Goal: Task Accomplishment & Management: Use online tool/utility

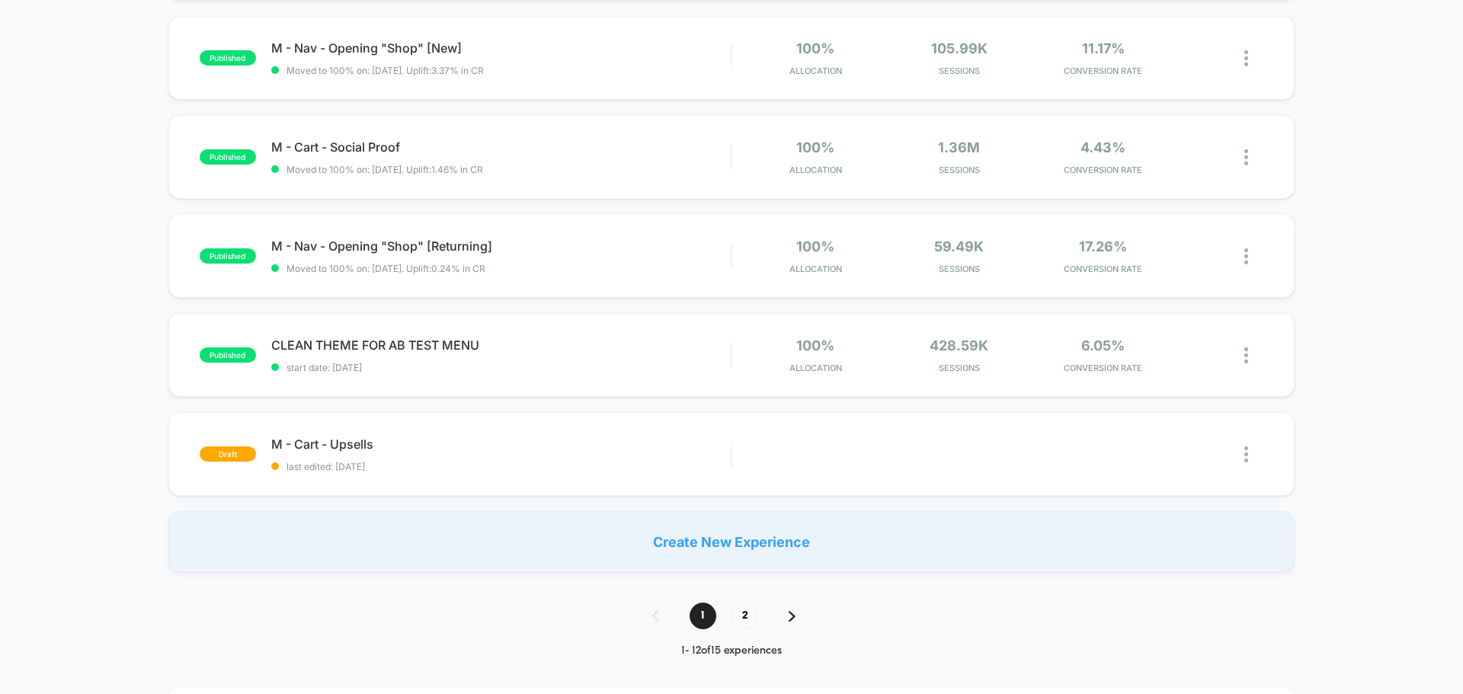
scroll to position [838, 0]
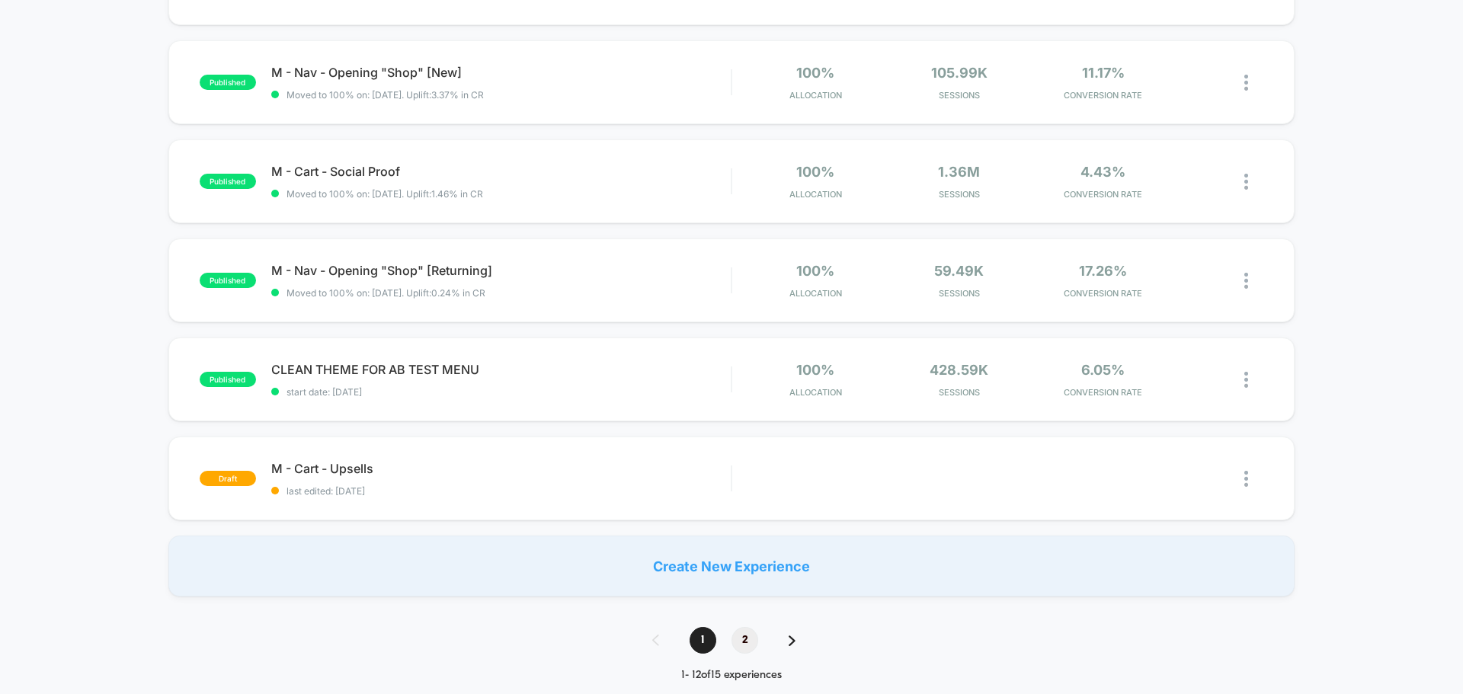
click at [751, 643] on span "2" at bounding box center [745, 640] width 27 height 27
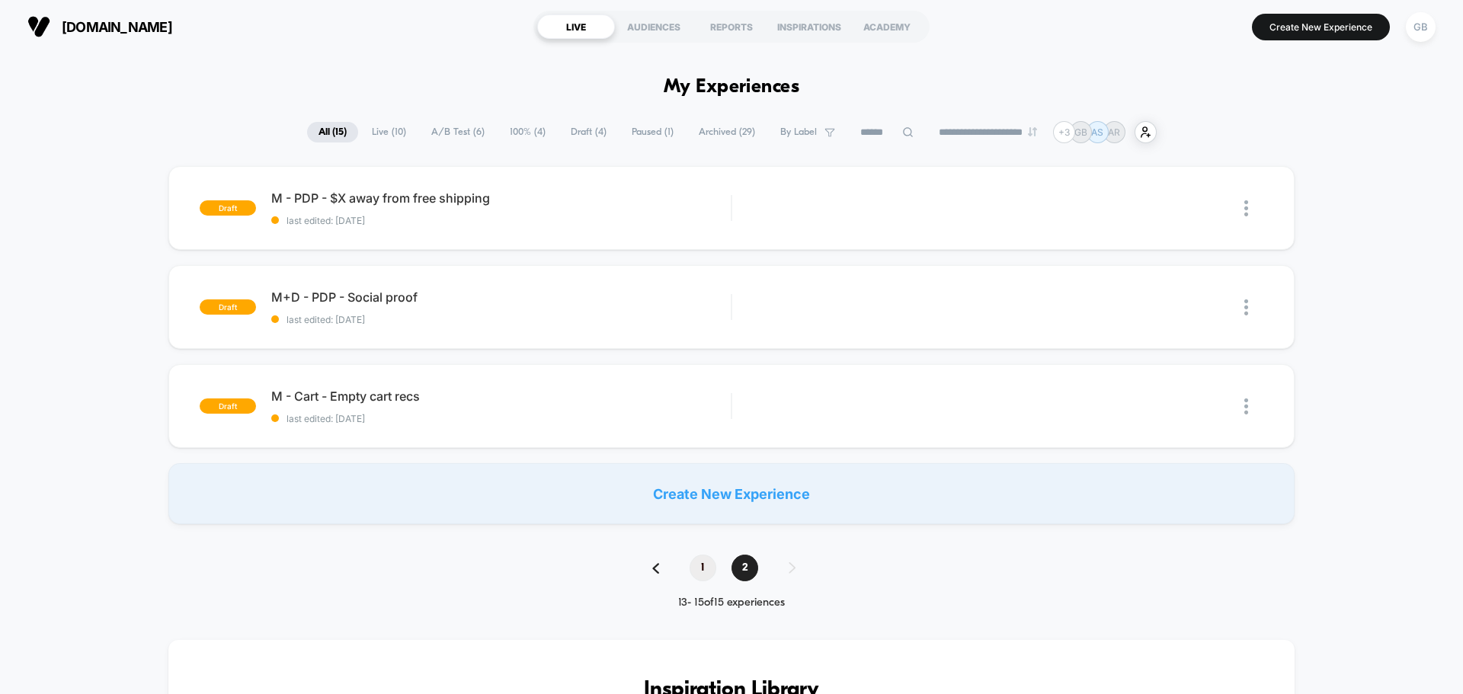
click at [703, 566] on span "1" at bounding box center [703, 568] width 27 height 27
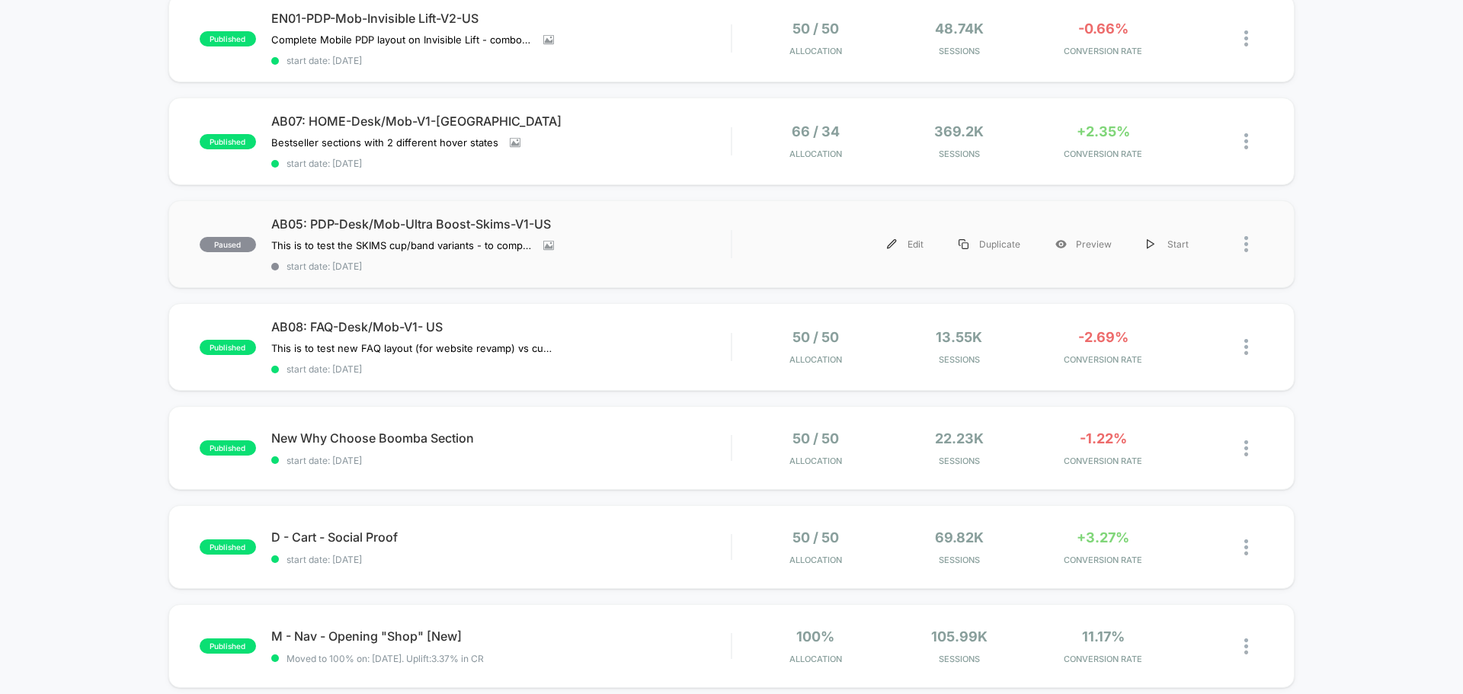
scroll to position [305, 0]
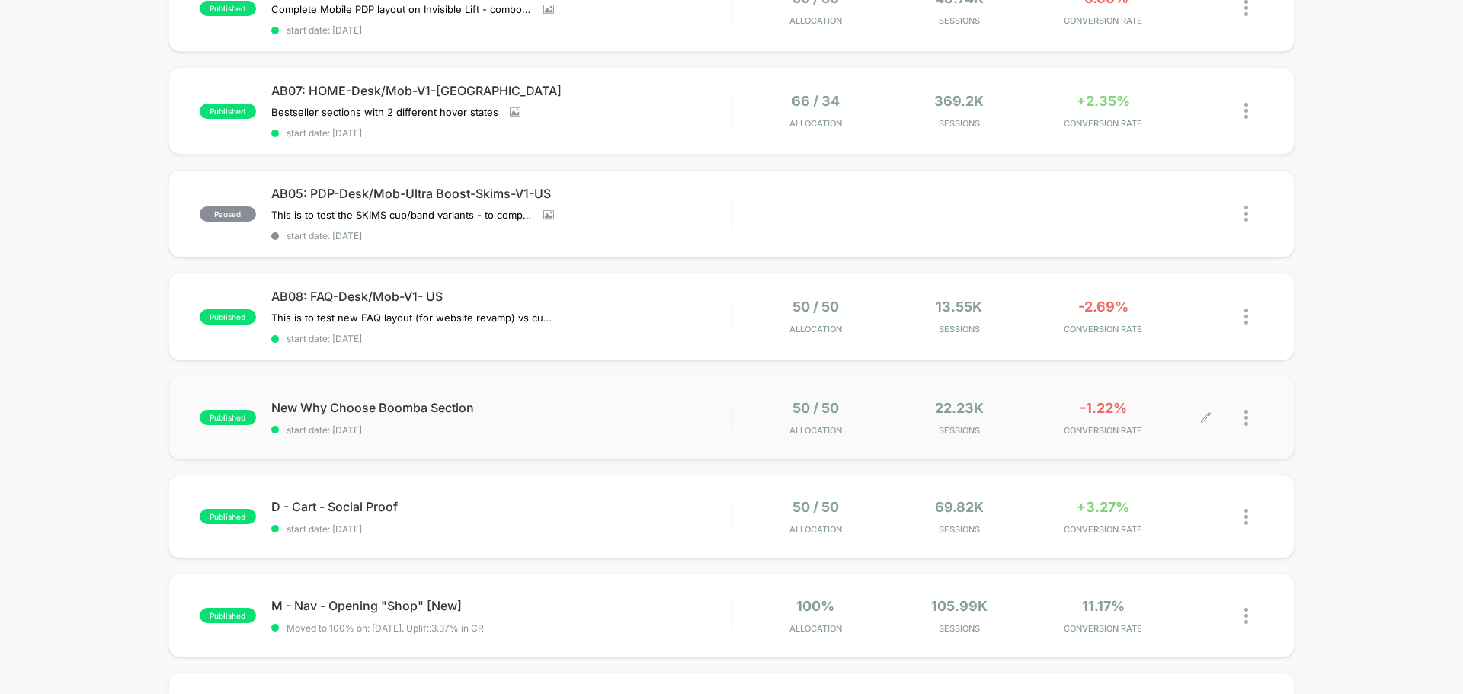
click at [1207, 424] on div at bounding box center [1234, 418] width 57 height 36
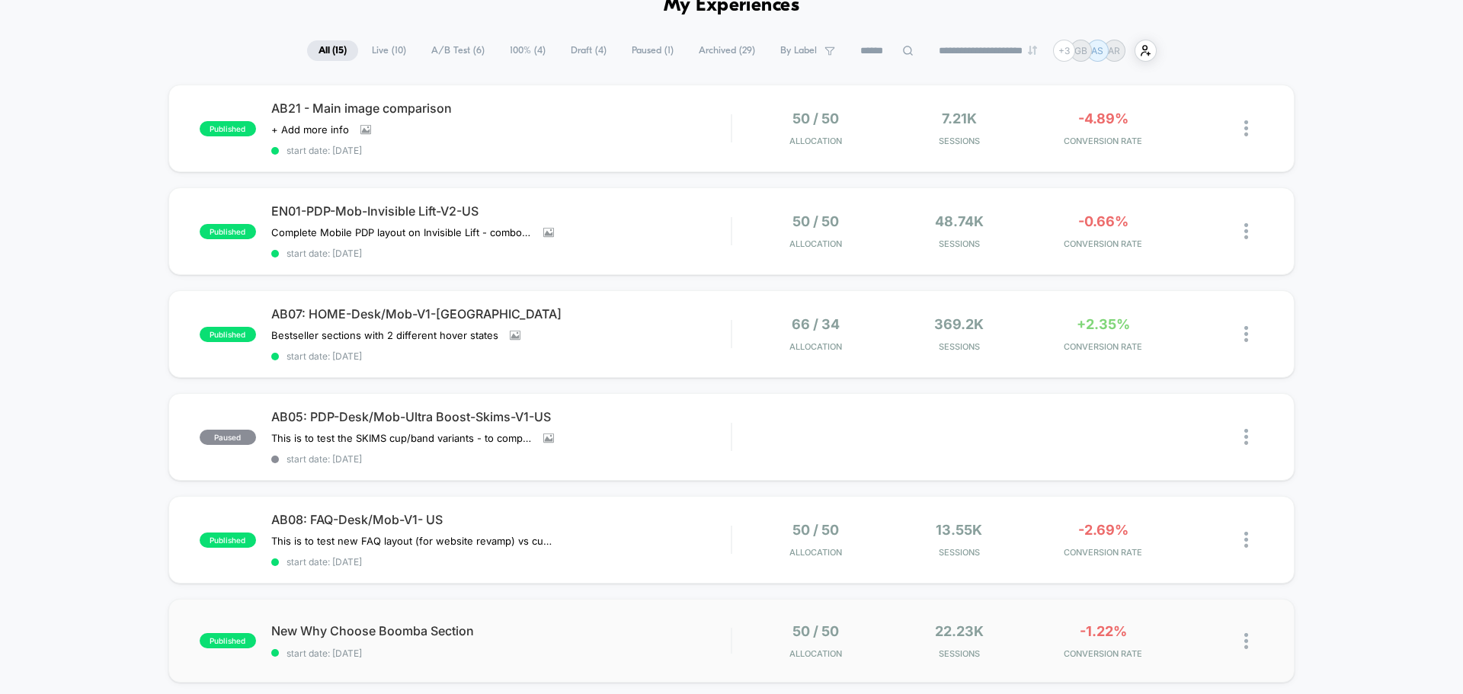
scroll to position [305, 0]
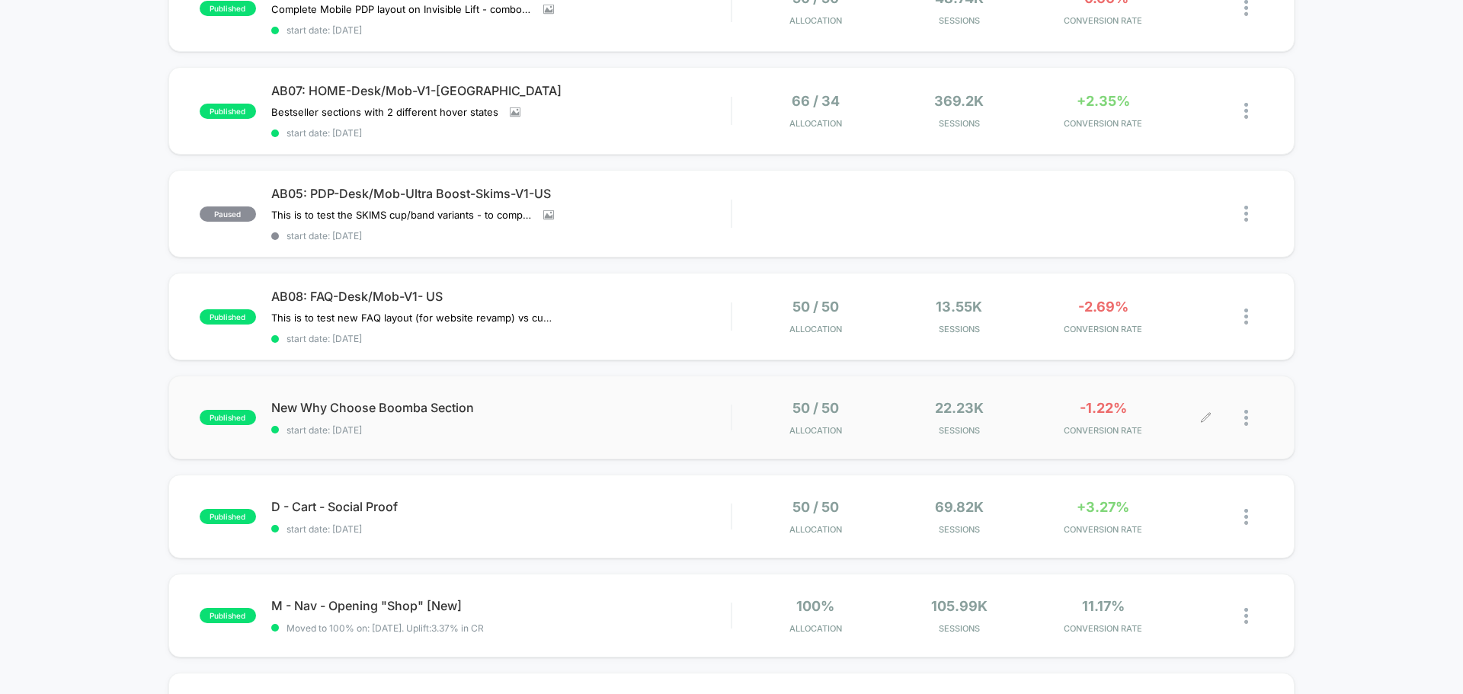
click at [1206, 418] on icon at bounding box center [1205, 417] width 9 height 9
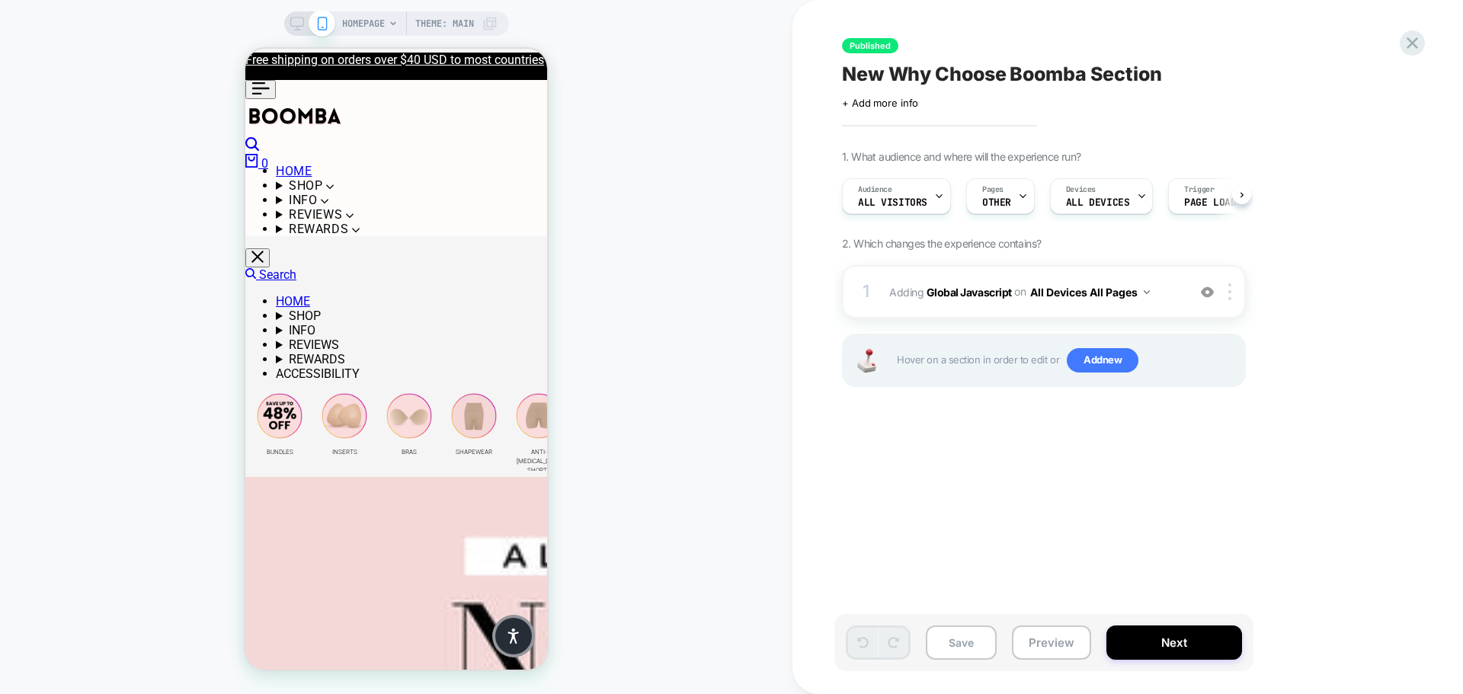
scroll to position [0, 1]
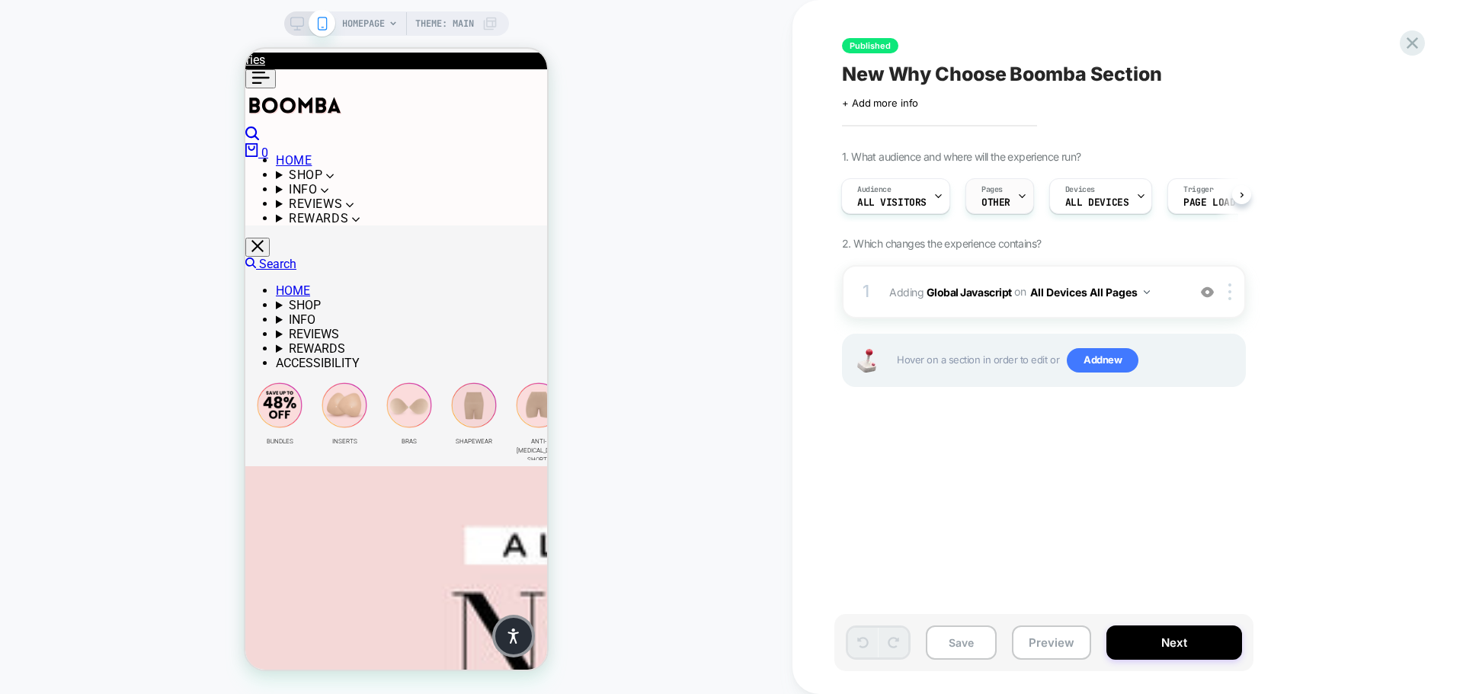
click at [1011, 207] on div "Pages OTHER" at bounding box center [995, 196] width 59 height 34
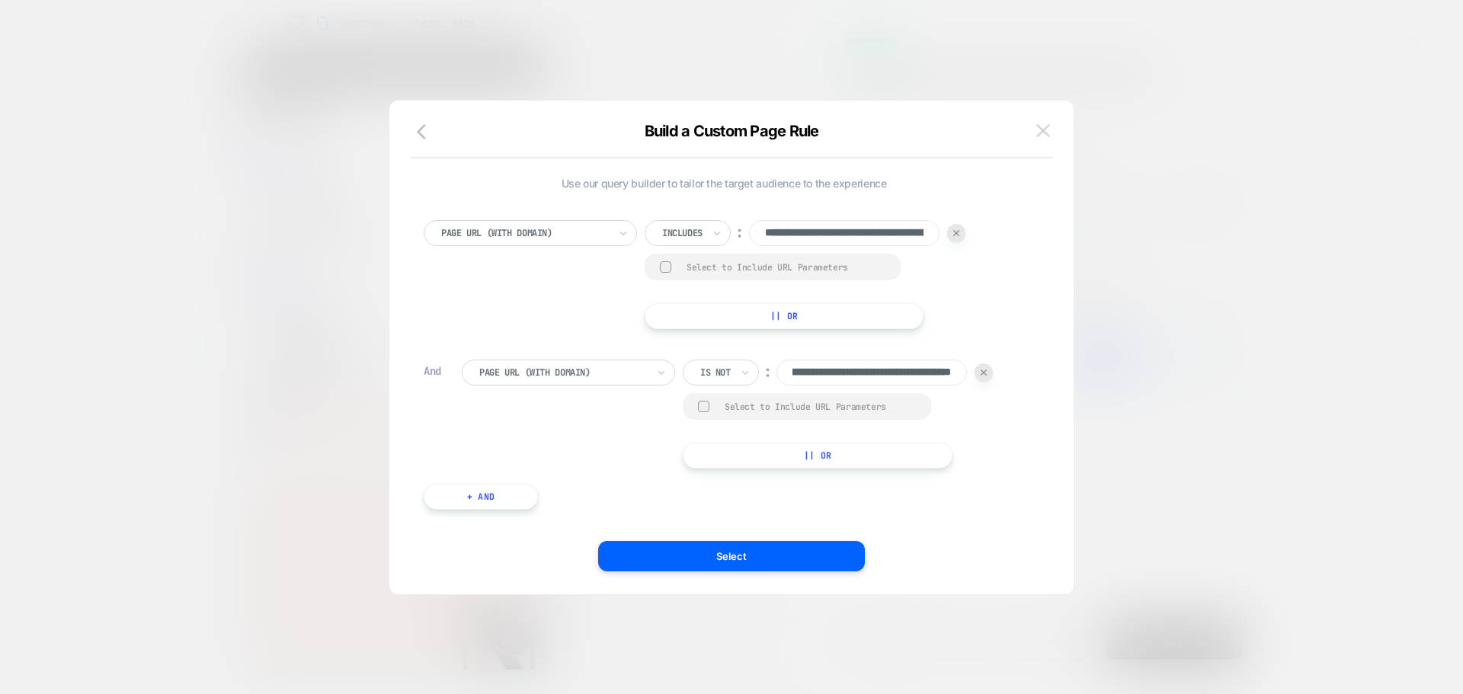
scroll to position [0, 0]
click at [1049, 122] on button at bounding box center [1043, 131] width 23 height 23
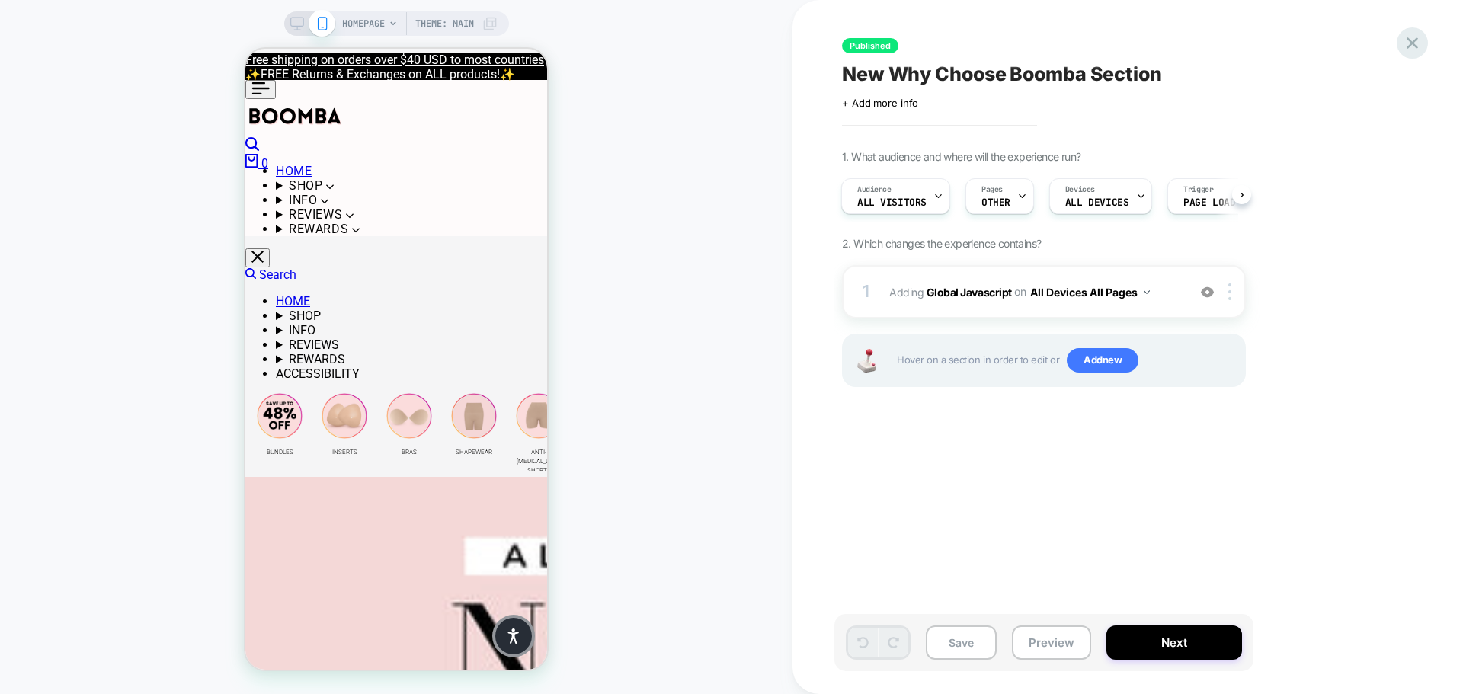
click at [1412, 33] on icon at bounding box center [1412, 43] width 21 height 21
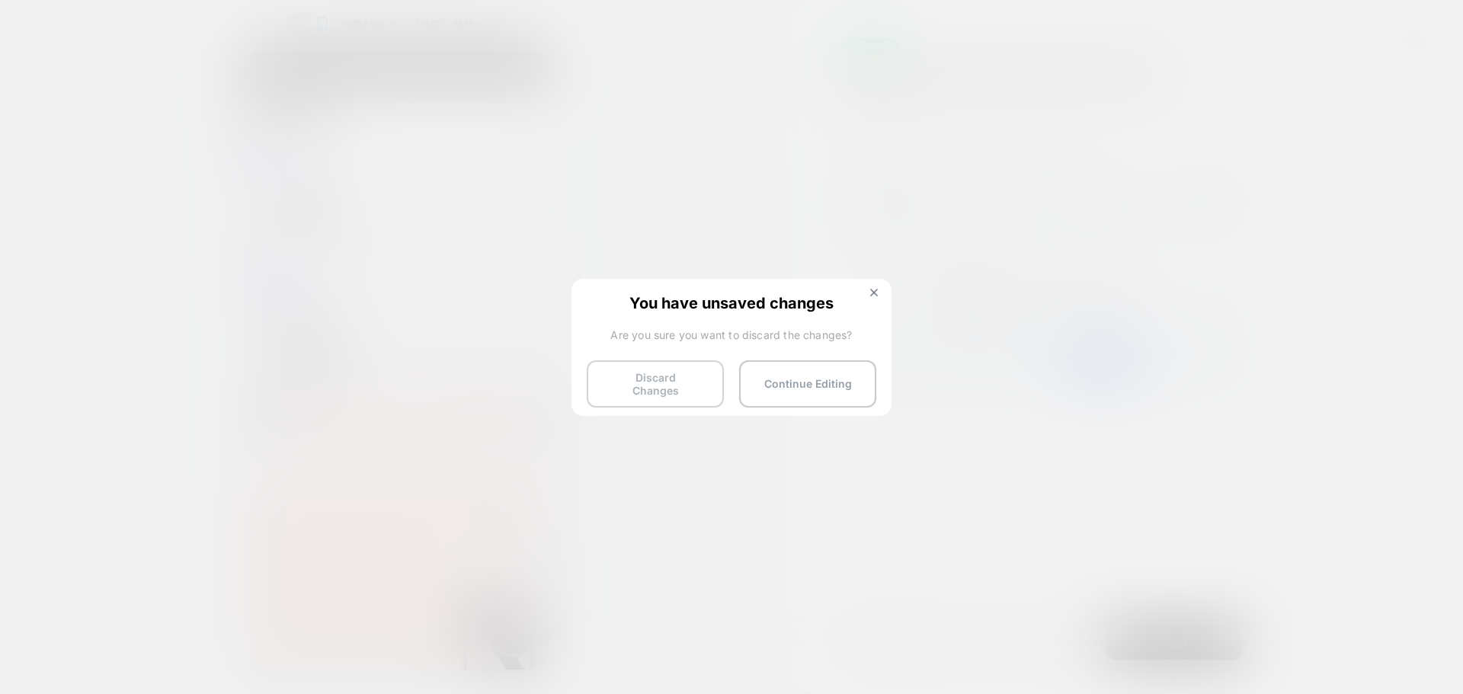
click at [658, 390] on button "Discard Changes" at bounding box center [655, 383] width 137 height 47
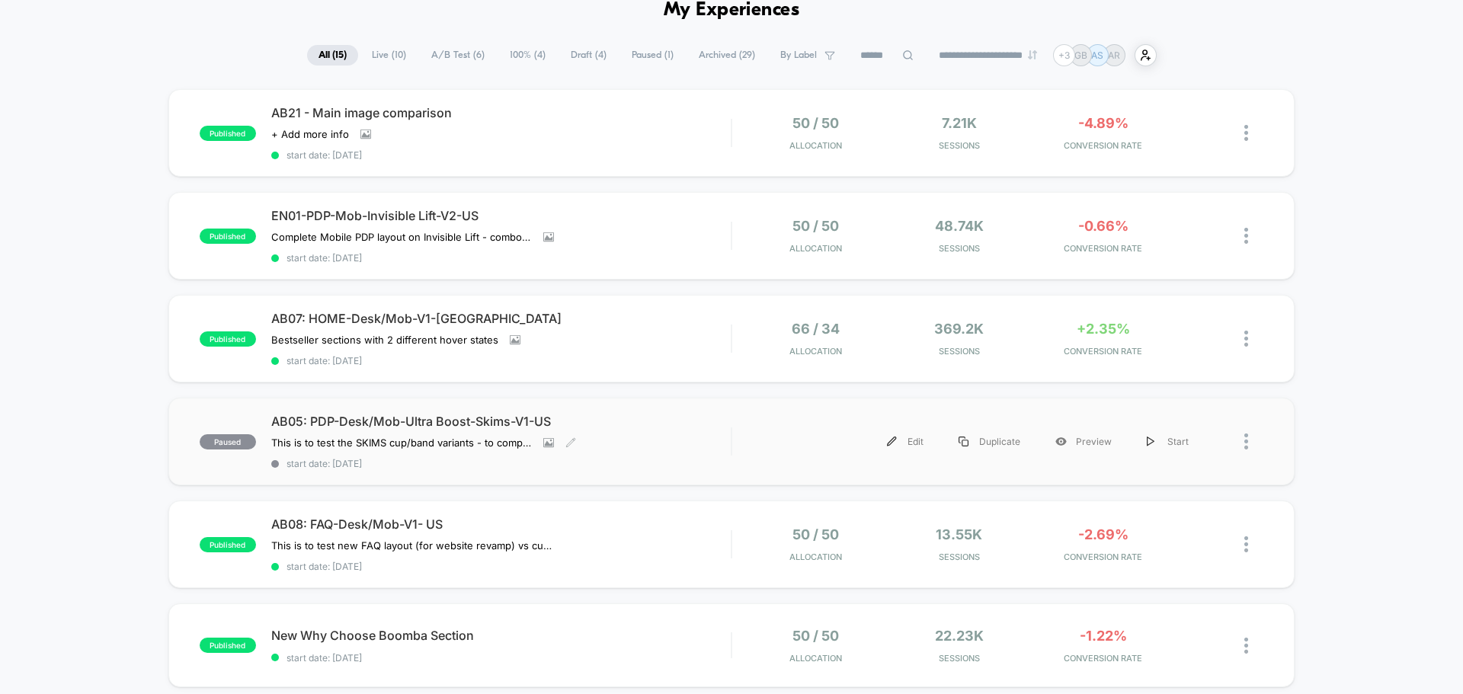
scroll to position [76, 0]
click at [1245, 442] on img at bounding box center [1247, 442] width 4 height 16
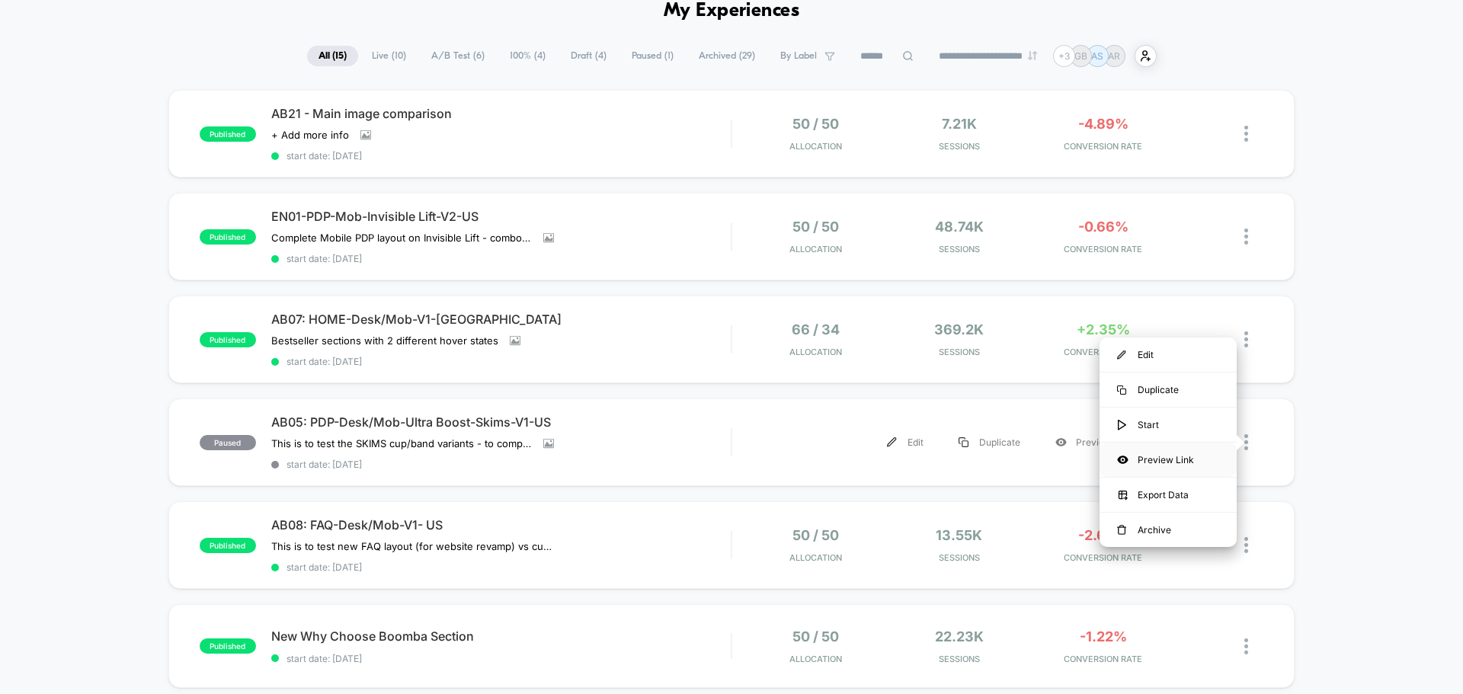
click at [1200, 462] on div "Preview Link" at bounding box center [1168, 460] width 137 height 34
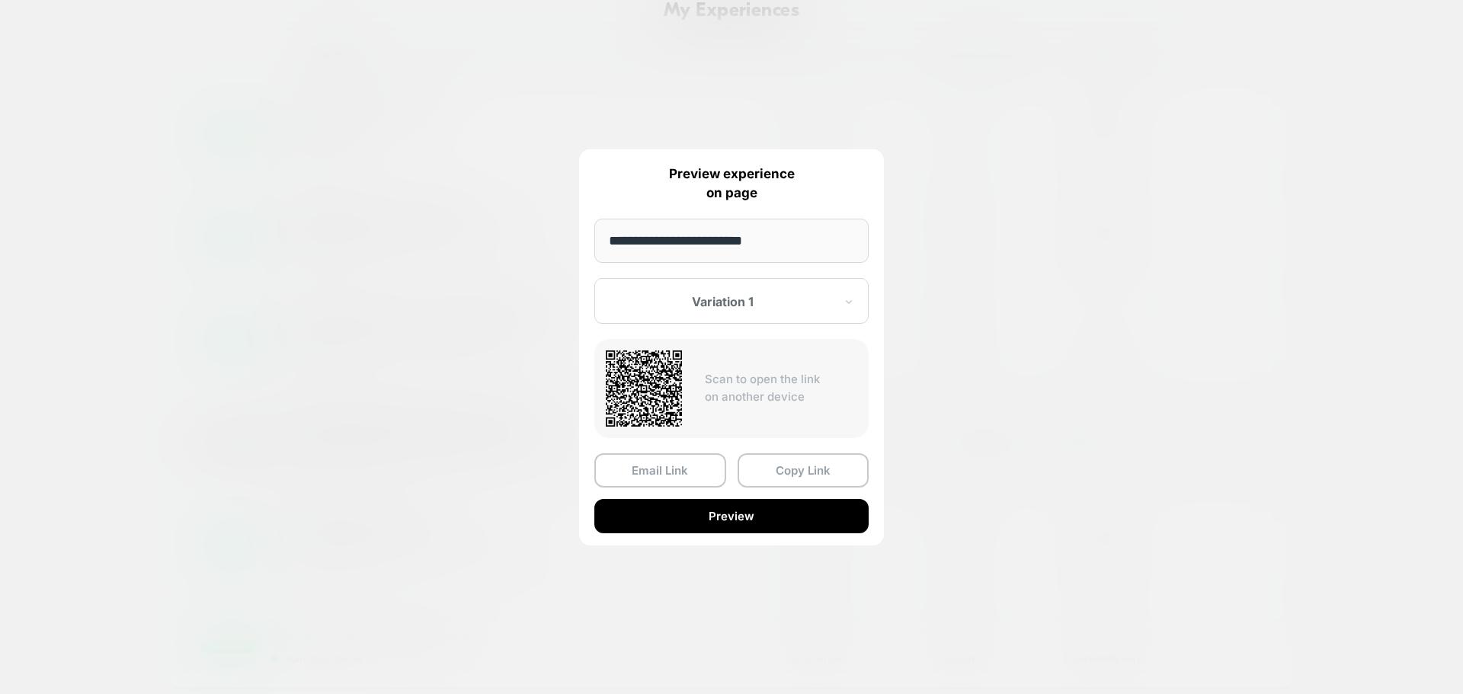
click at [1226, 501] on div at bounding box center [731, 347] width 1463 height 694
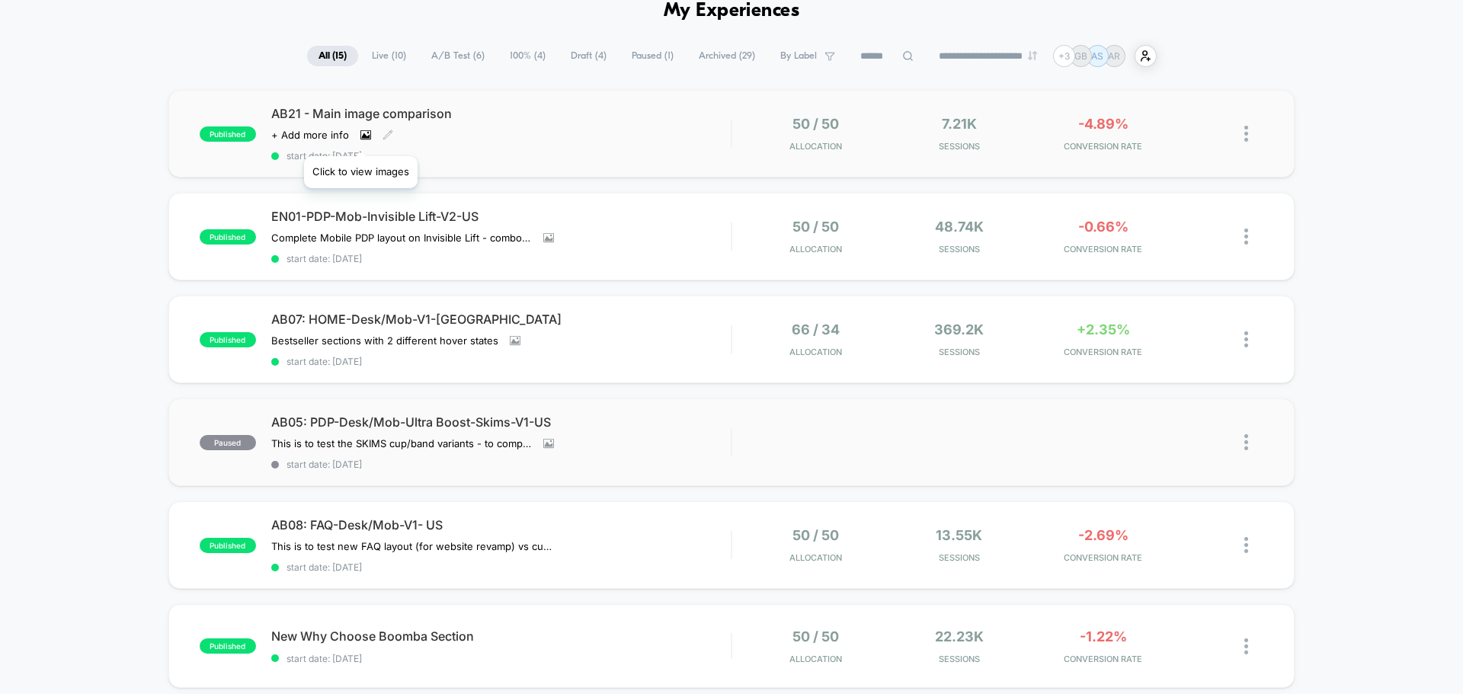
click at [362, 137] on icon at bounding box center [366, 135] width 8 height 5
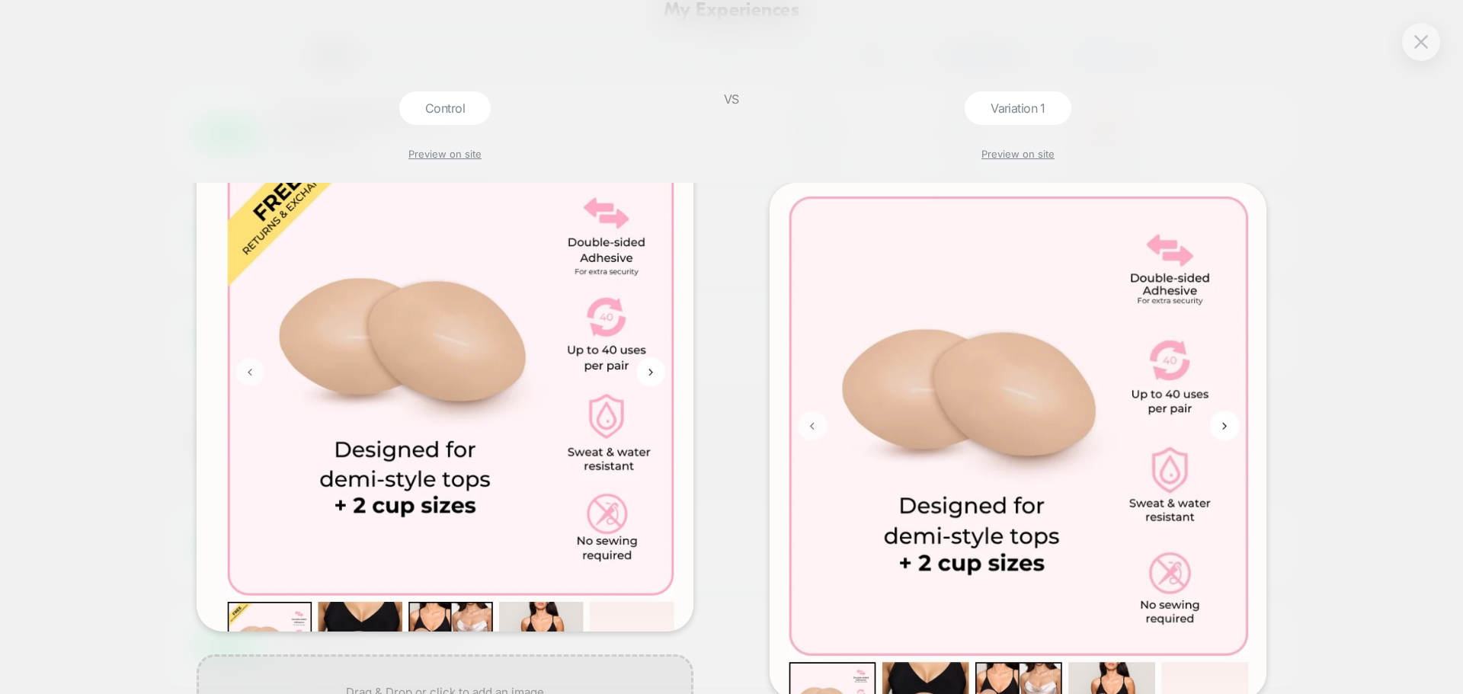
scroll to position [124, 0]
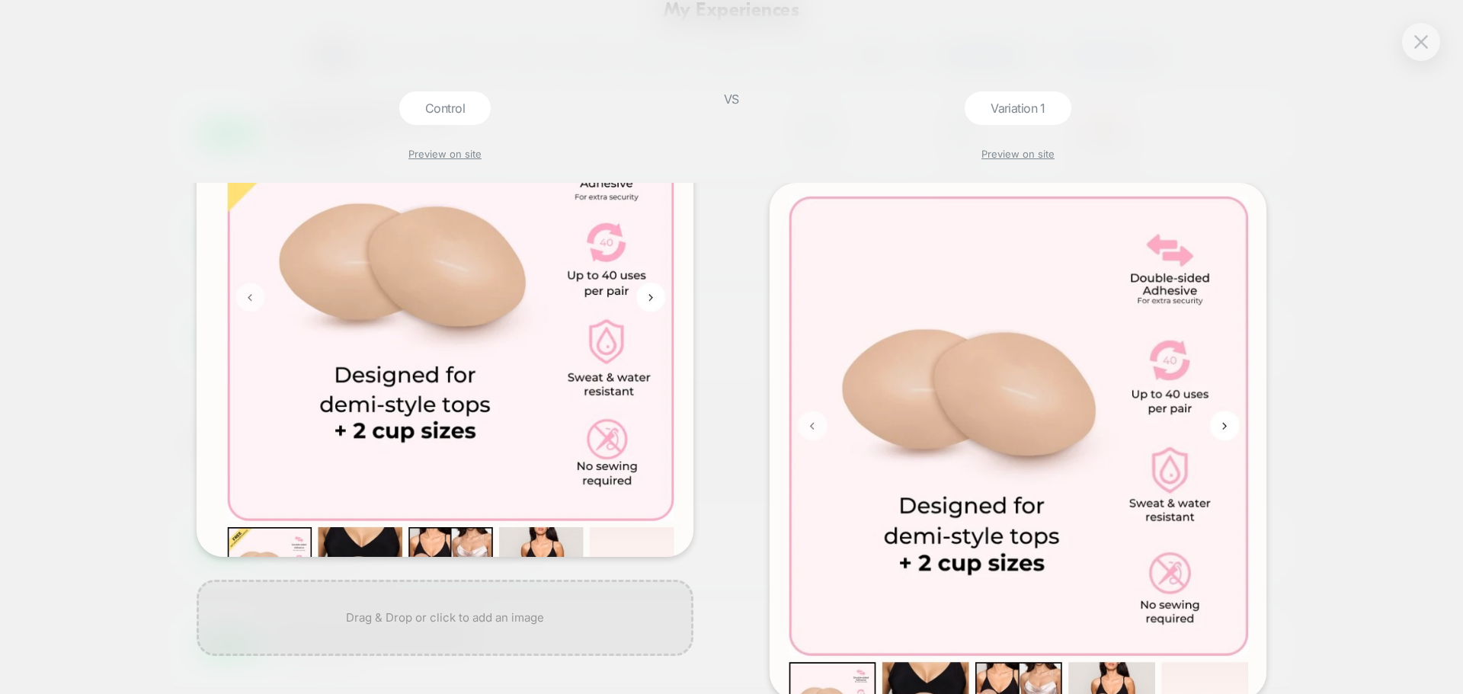
click at [1428, 29] on div at bounding box center [1421, 42] width 38 height 38
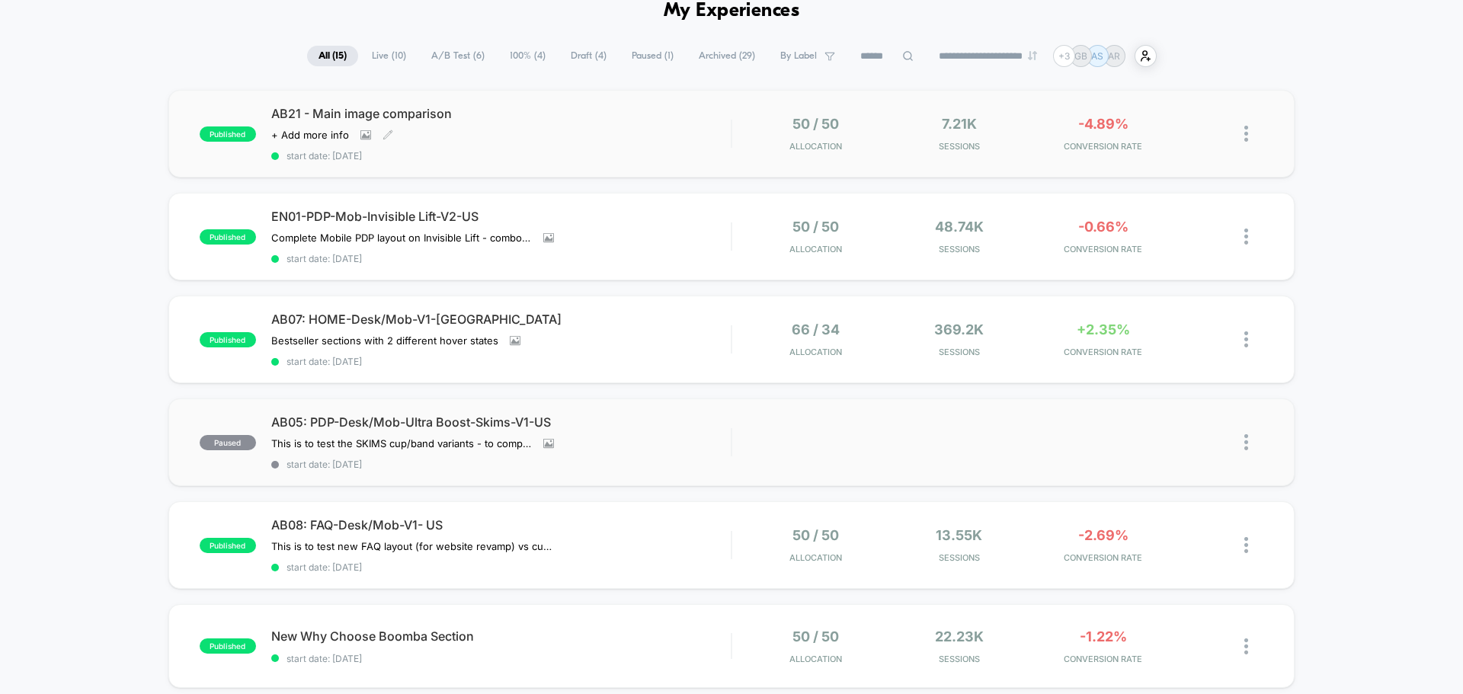
click at [1245, 136] on img at bounding box center [1247, 134] width 4 height 16
click at [1168, 46] on div "Edit" at bounding box center [1168, 46] width 137 height 34
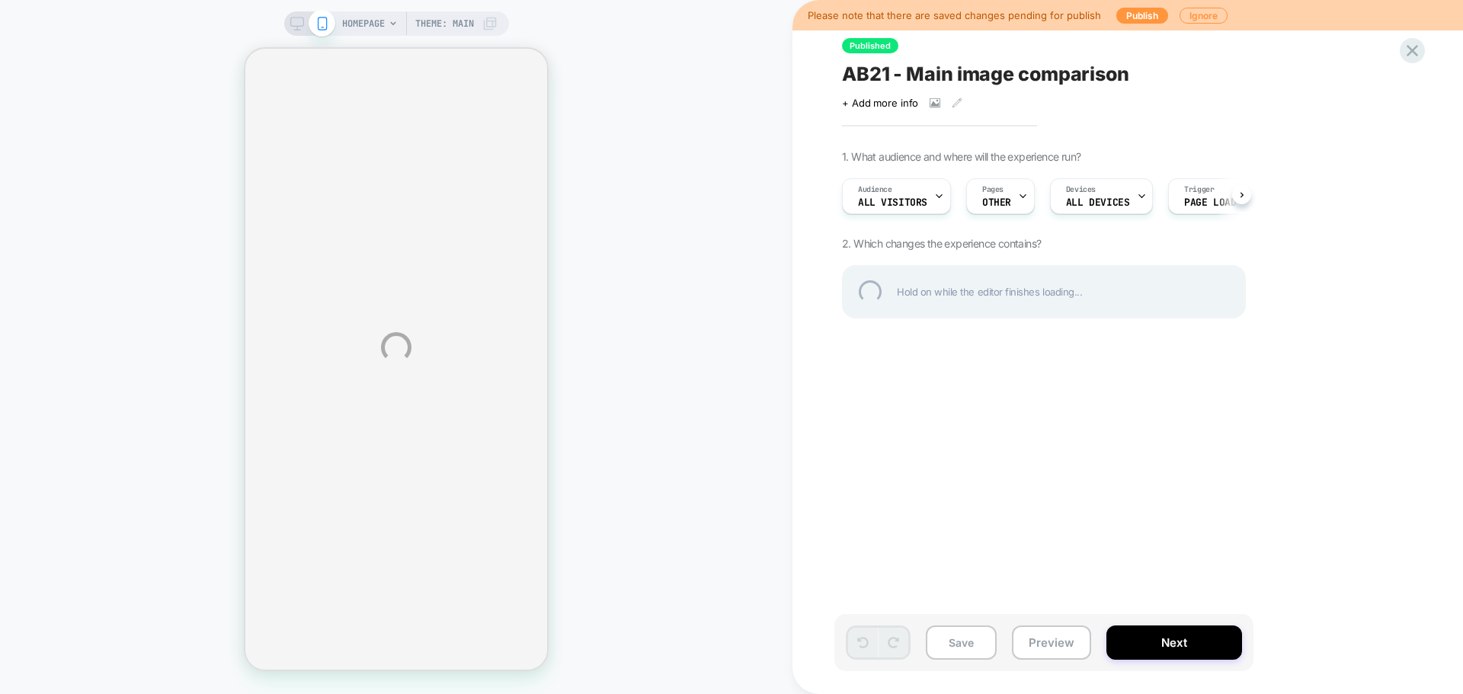
click at [843, 390] on div "HOMEPAGE Theme: MAIN Please note that there are saved changes pending for publi…" at bounding box center [731, 347] width 1463 height 694
click at [1019, 203] on div "HOMEPAGE Theme: MAIN Please note that there are saved changes pending for publi…" at bounding box center [731, 347] width 1463 height 694
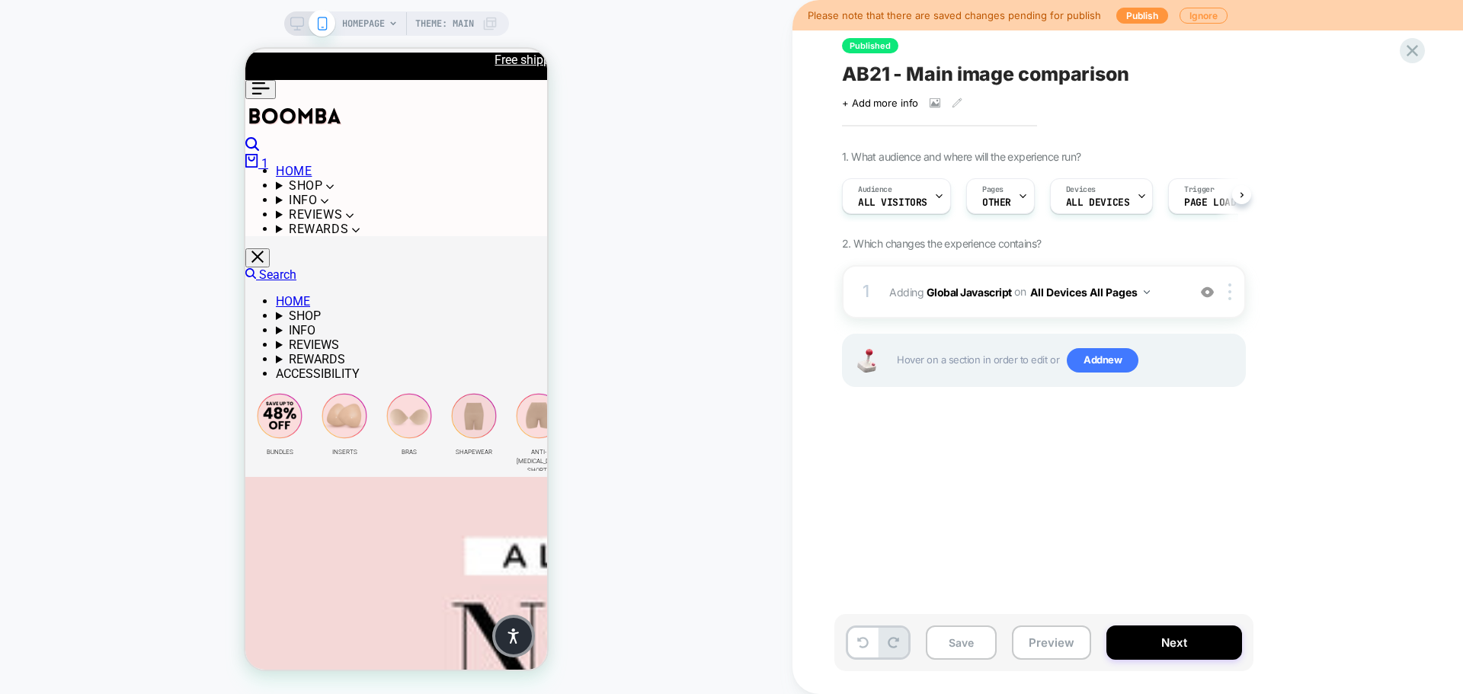
scroll to position [0, 1]
click at [1010, 199] on div "Pages OTHER" at bounding box center [995, 196] width 59 height 34
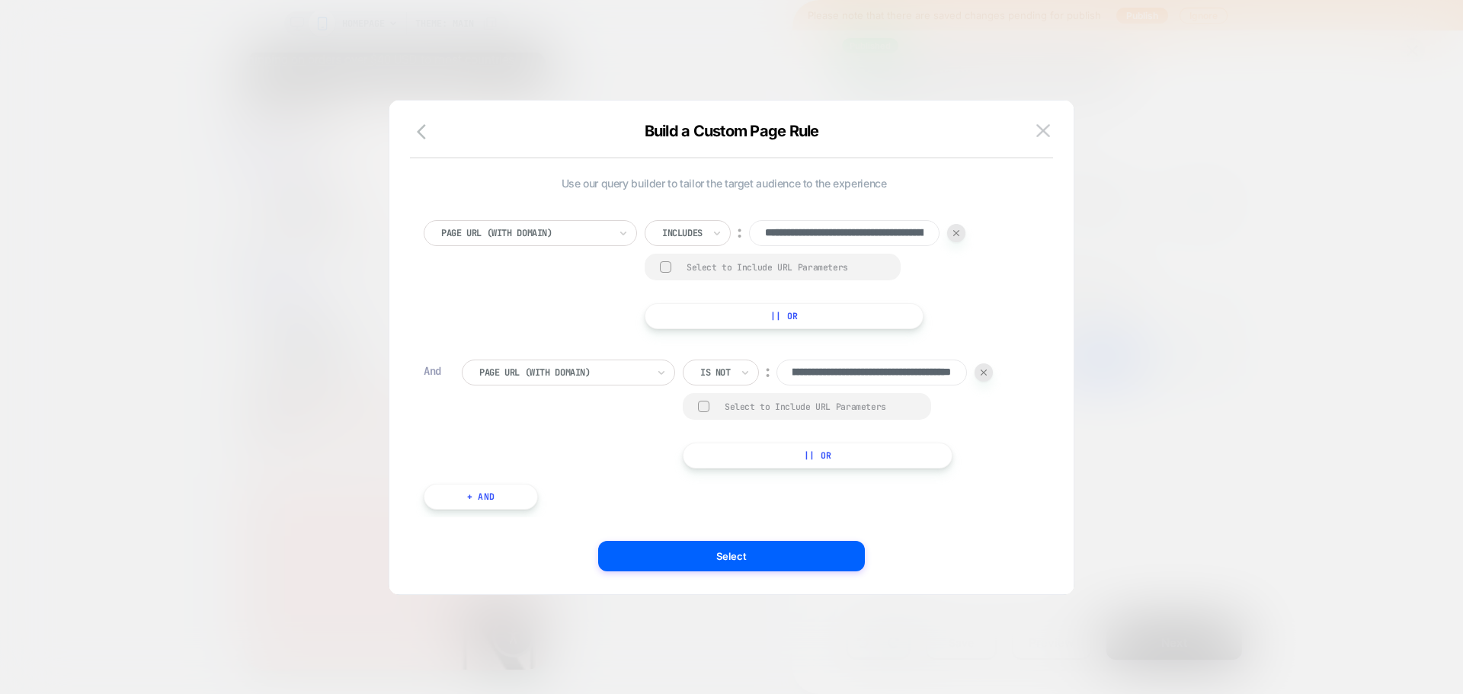
scroll to position [0, 0]
click at [1042, 127] on img at bounding box center [1043, 130] width 14 height 13
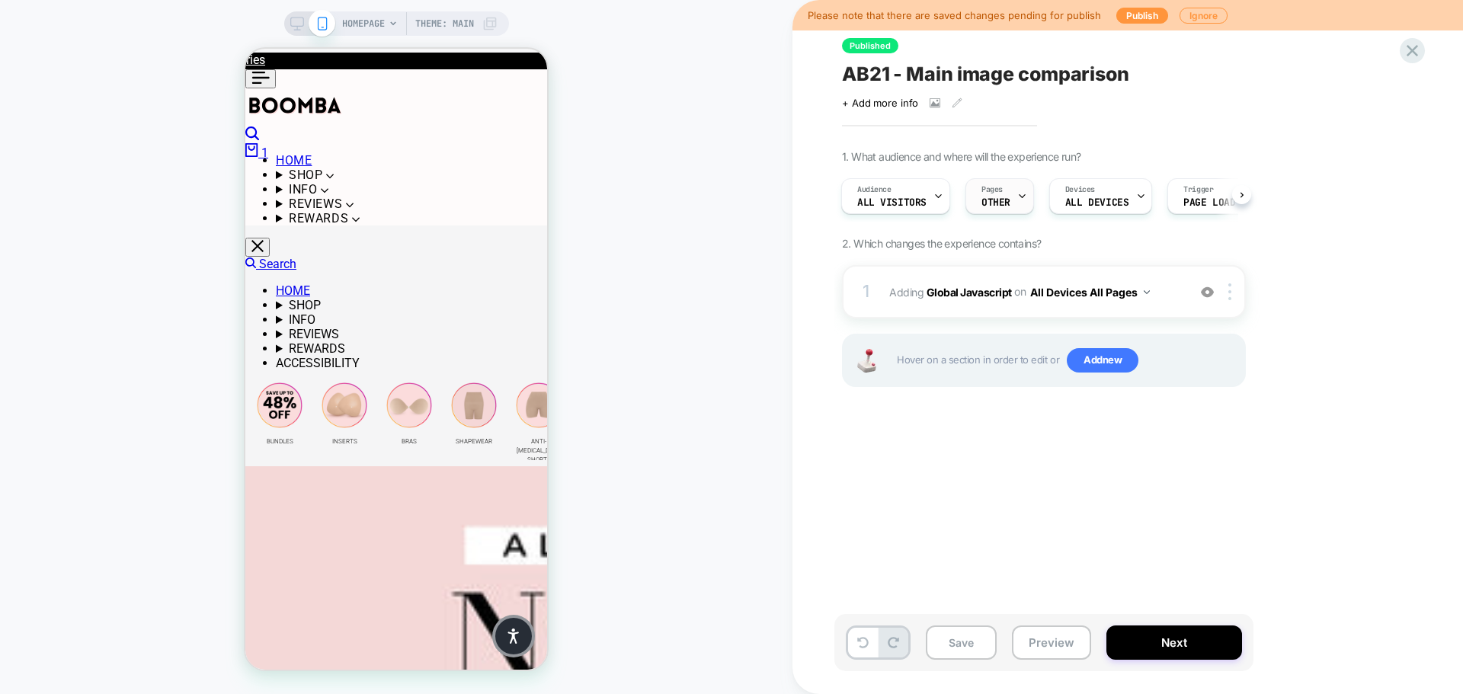
click at [1017, 203] on div at bounding box center [1022, 196] width 10 height 34
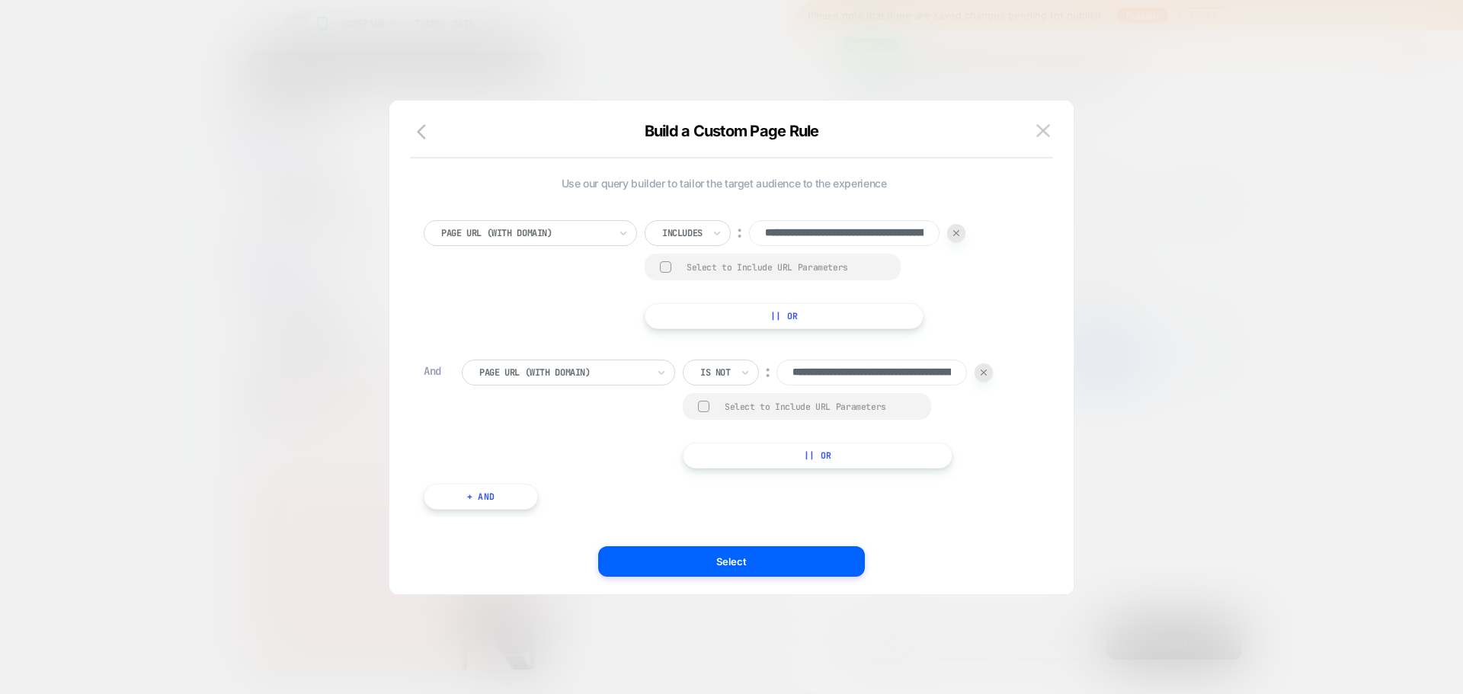
scroll to position [0, 226]
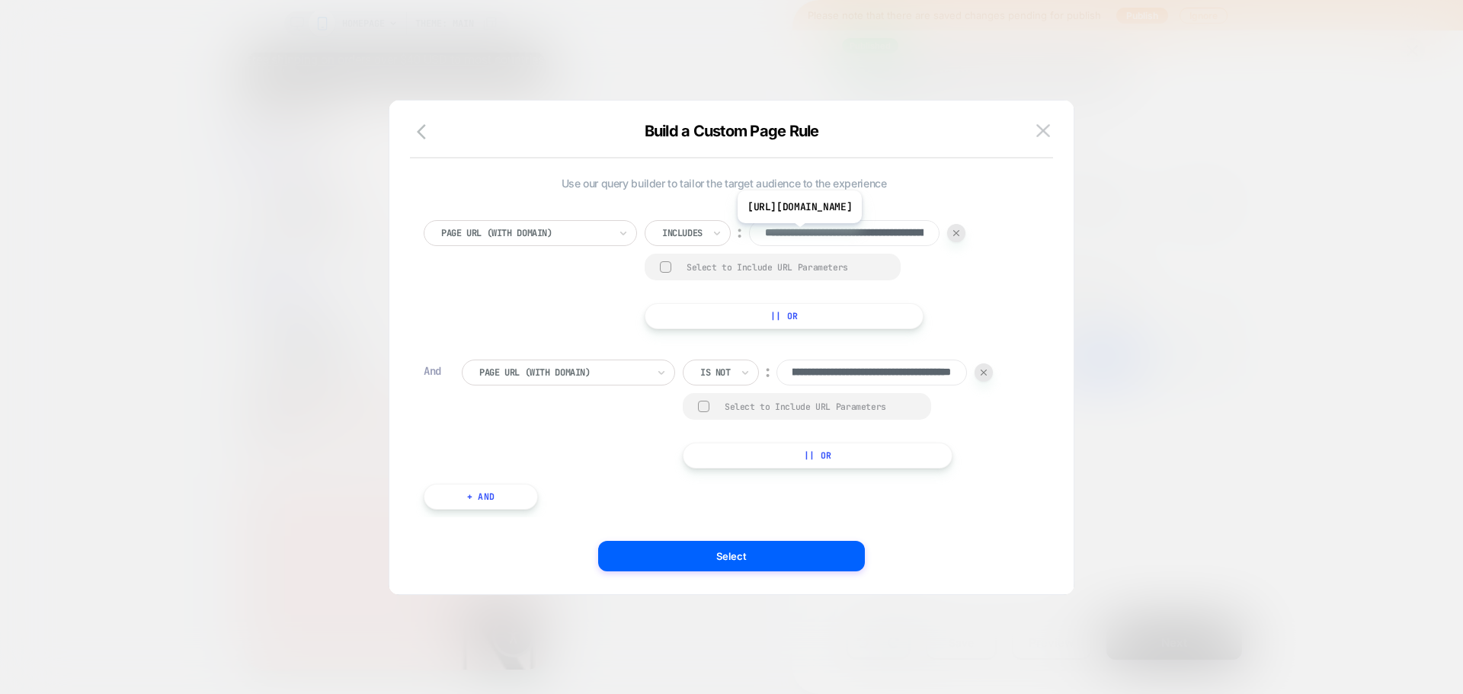
click at [899, 235] on input "**********" at bounding box center [844, 233] width 191 height 26
click at [1017, 269] on div "**********" at bounding box center [724, 274] width 601 height 109
click at [1047, 136] on img at bounding box center [1043, 130] width 14 height 13
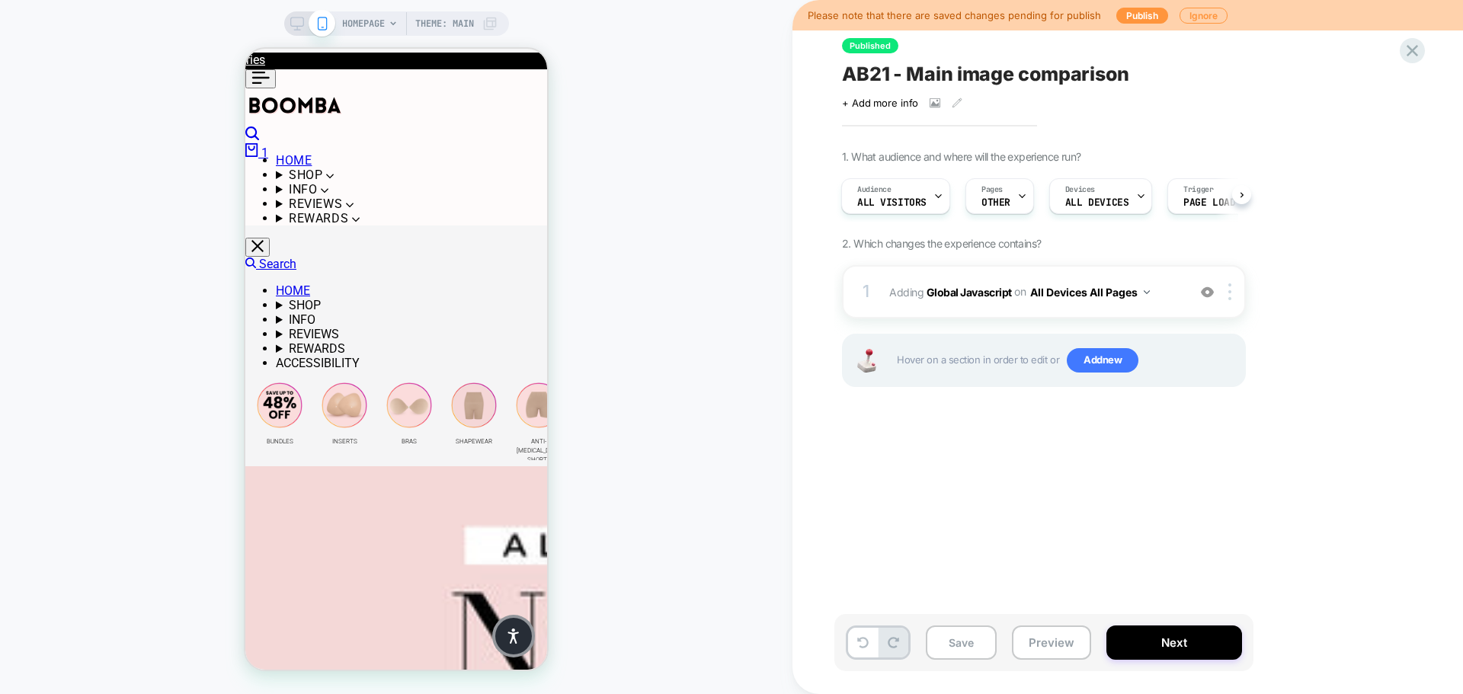
click at [1334, 237] on div "1. What audience and where will the experience run? Audience All Visitors Pages…" at bounding box center [1120, 287] width 556 height 275
click at [1416, 43] on icon at bounding box center [1412, 50] width 21 height 21
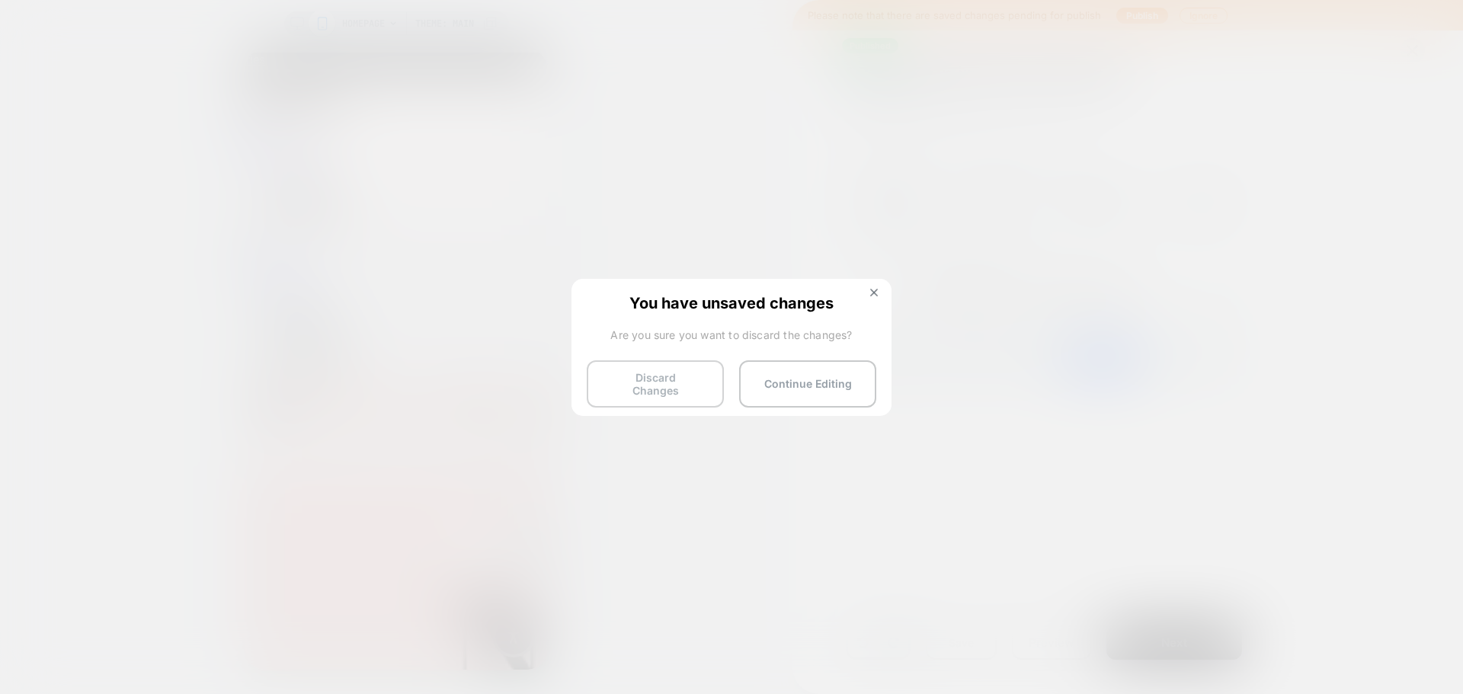
click at [676, 391] on button "Discard Changes" at bounding box center [655, 383] width 137 height 47
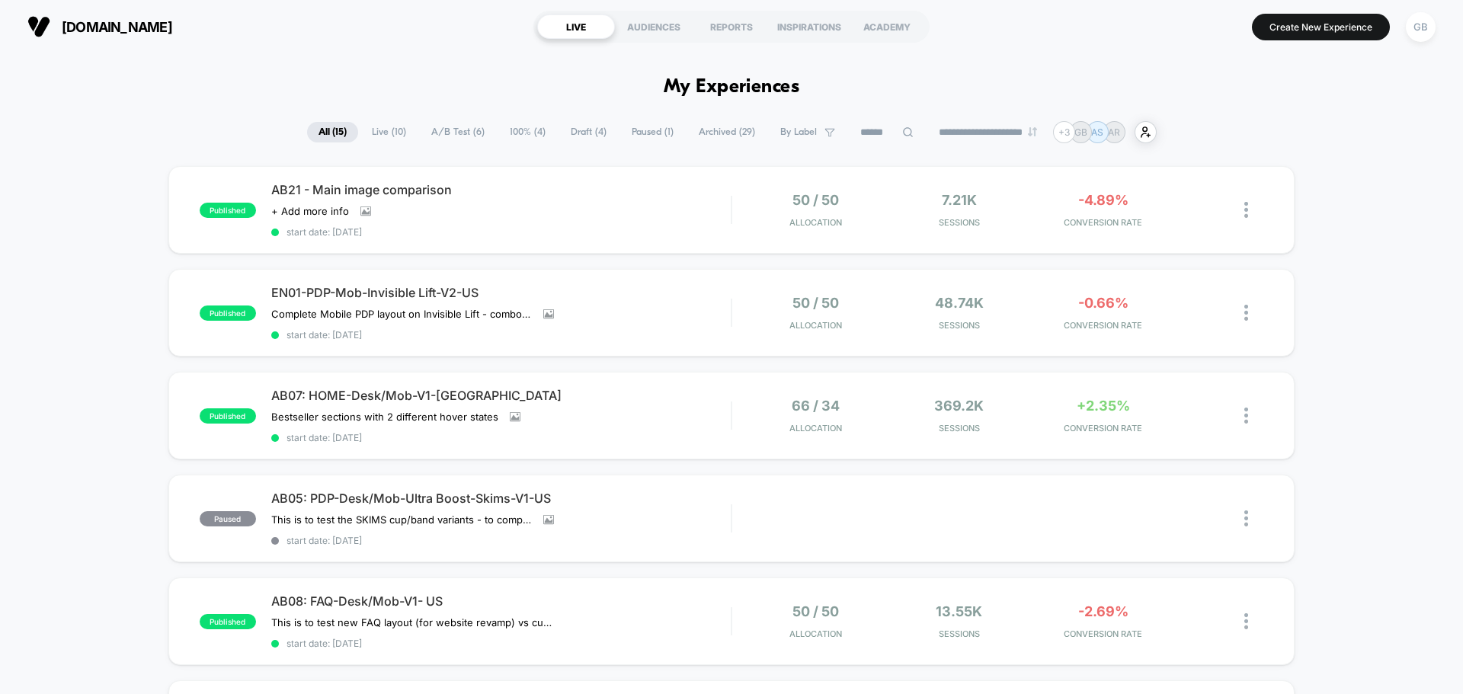
drag, startPoint x: 1391, startPoint y: 318, endPoint x: 1352, endPoint y: 280, distance: 53.9
click at [1248, 212] on img at bounding box center [1247, 210] width 4 height 16
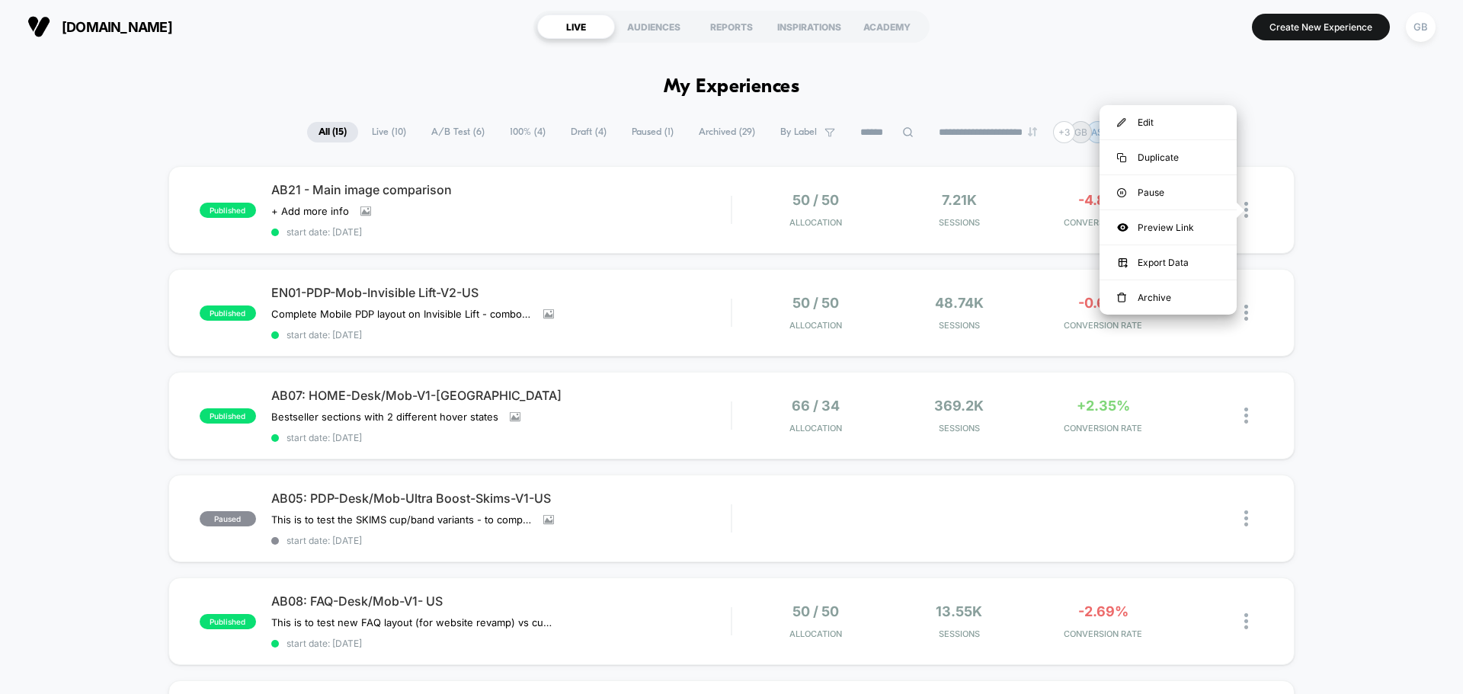
click at [1248, 210] on img at bounding box center [1247, 210] width 4 height 16
click at [732, 249] on div "published AB21 - Main image comparison Click to view images Click to edit exper…" at bounding box center [731, 210] width 1126 height 88
click at [1249, 212] on div at bounding box center [1254, 210] width 19 height 36
click at [1181, 200] on div "Pause" at bounding box center [1168, 192] width 137 height 34
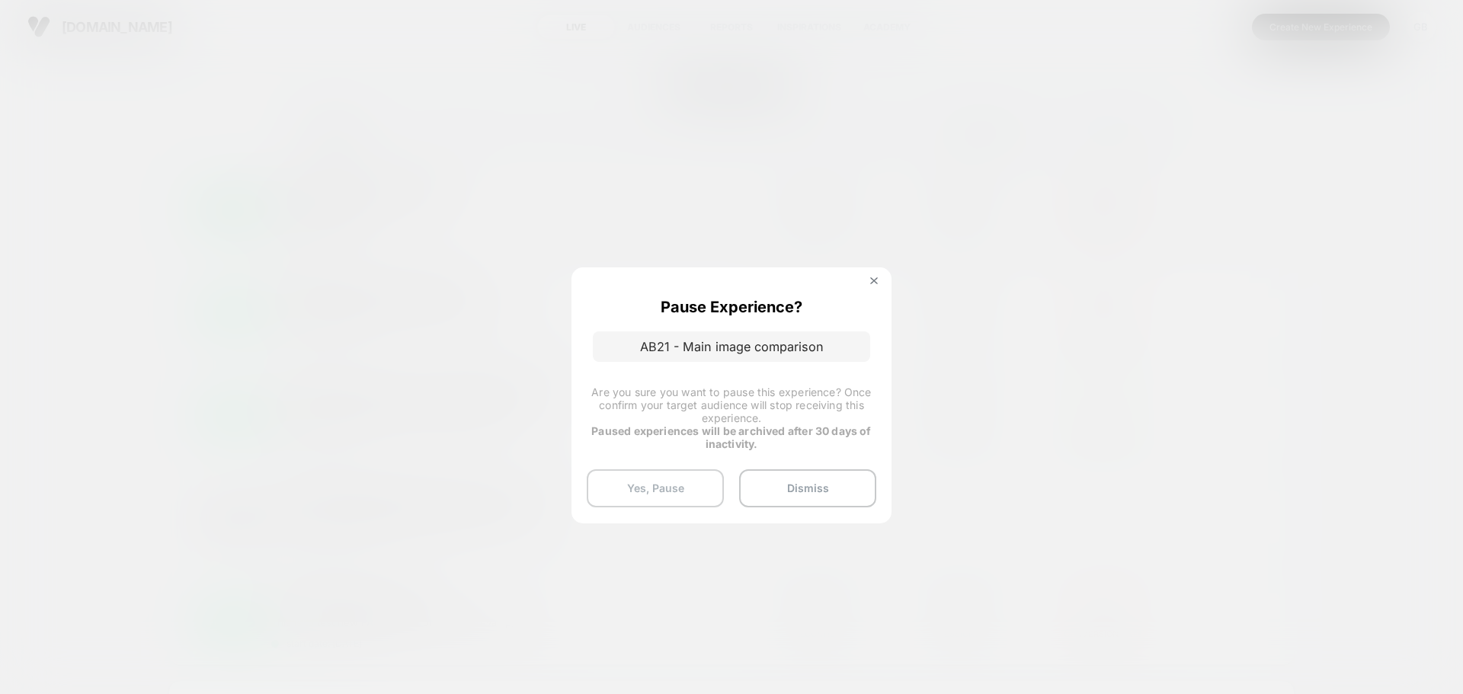
click at [661, 482] on button "Yes, Pause" at bounding box center [655, 488] width 137 height 38
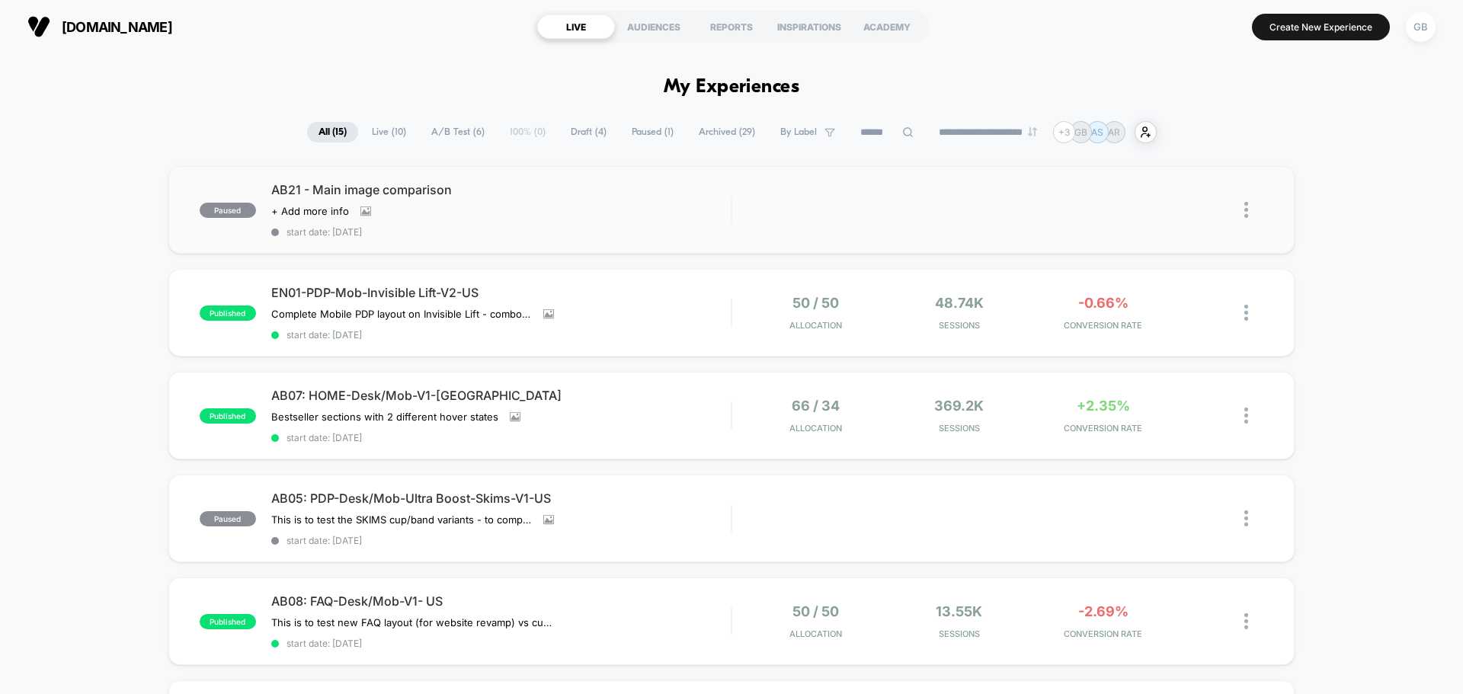
click at [1245, 213] on img at bounding box center [1247, 210] width 4 height 16
click at [792, 207] on div "Edit Duplicate Preview Start" at bounding box center [997, 210] width 531 height 34
click at [1188, 213] on div "Start" at bounding box center [1167, 210] width 77 height 34
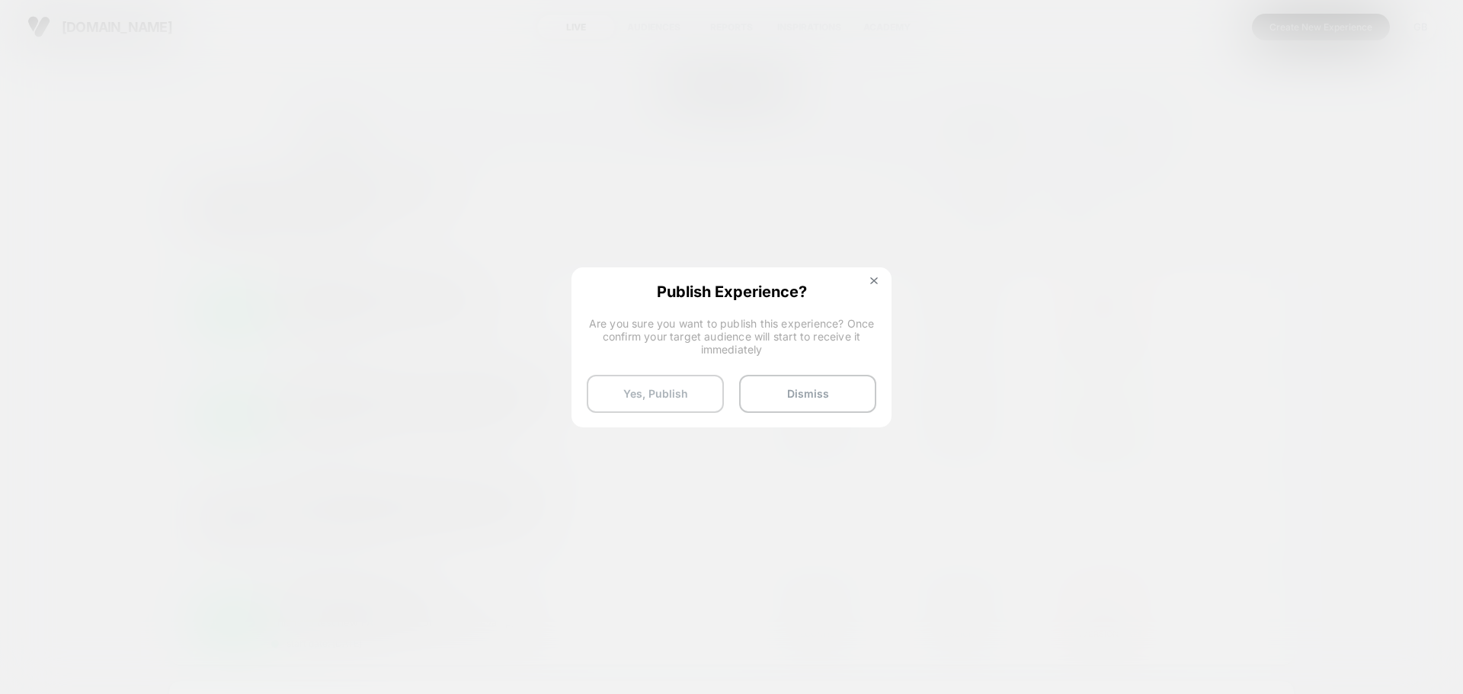
click at [680, 398] on button "Yes, Publish" at bounding box center [655, 394] width 137 height 38
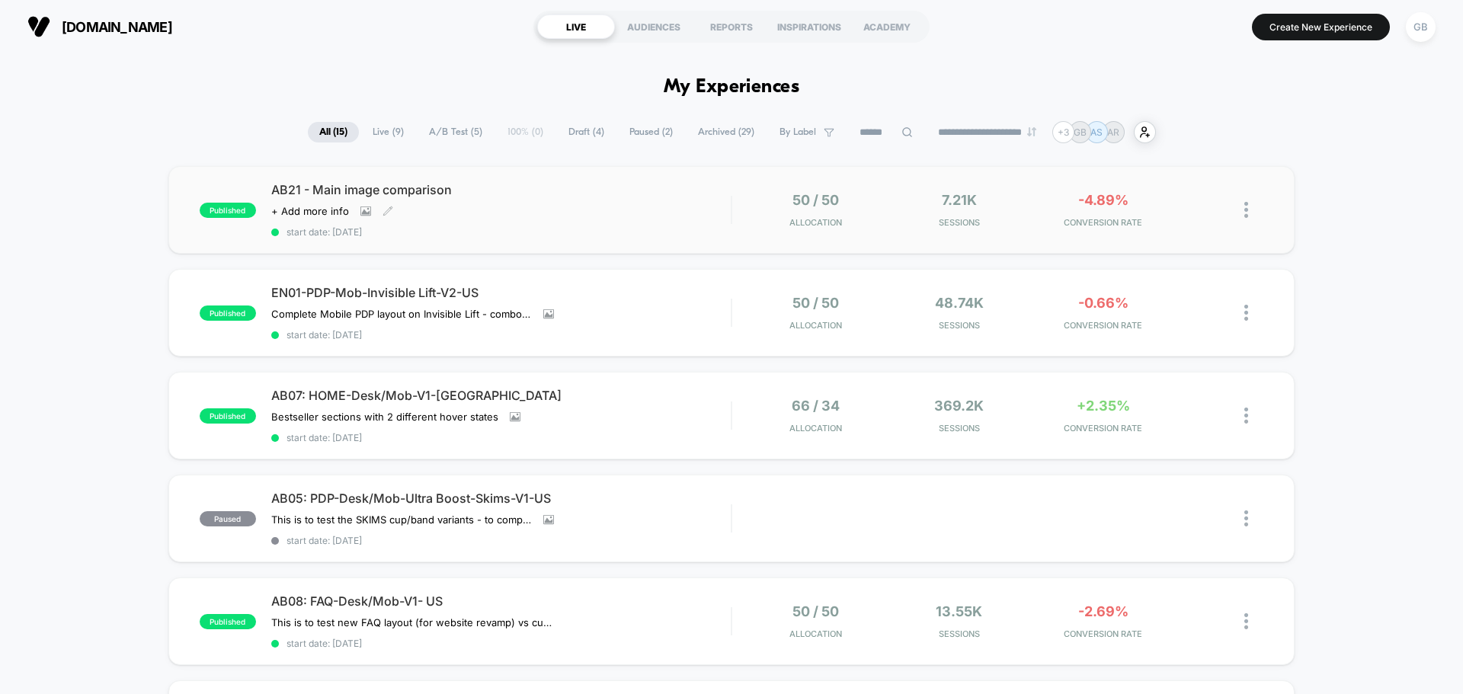
click at [646, 222] on div "AB21 - Main image comparison Click to view images Click to edit experience deta…" at bounding box center [501, 210] width 460 height 56
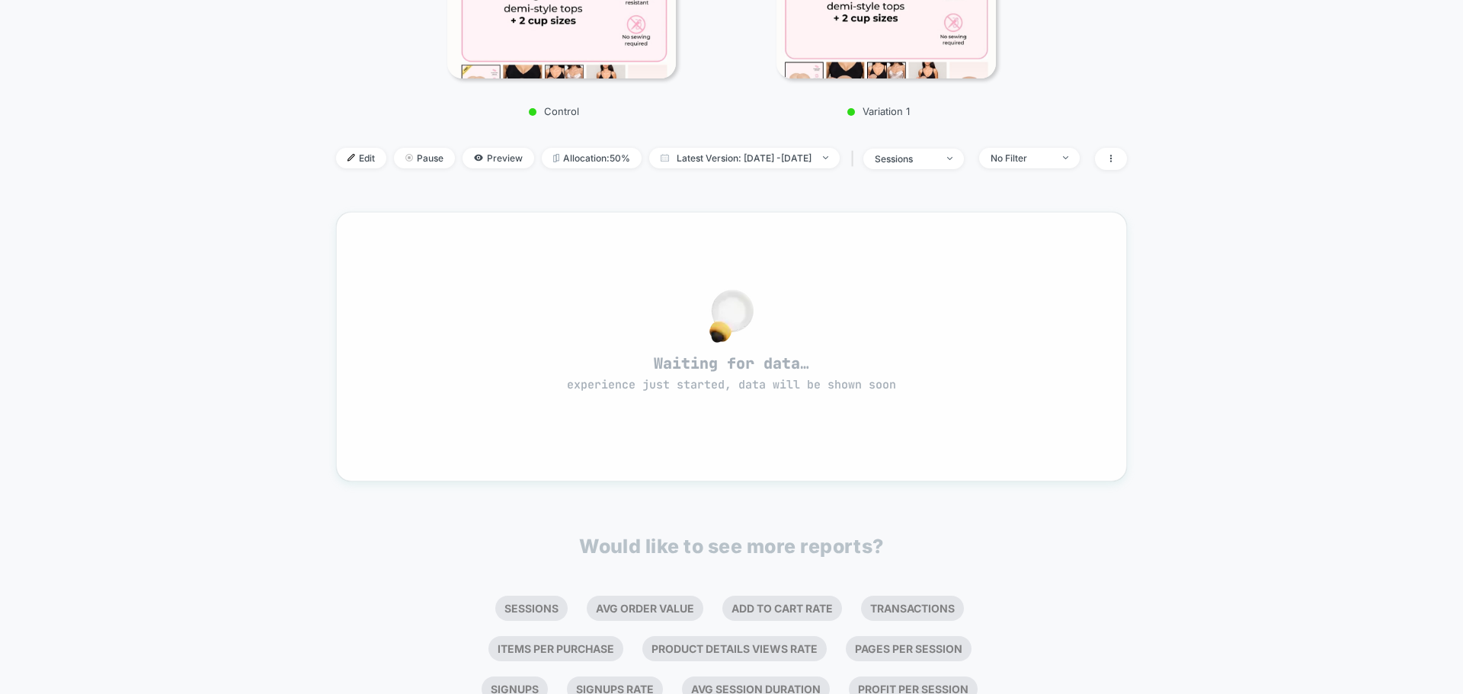
scroll to position [381, 0]
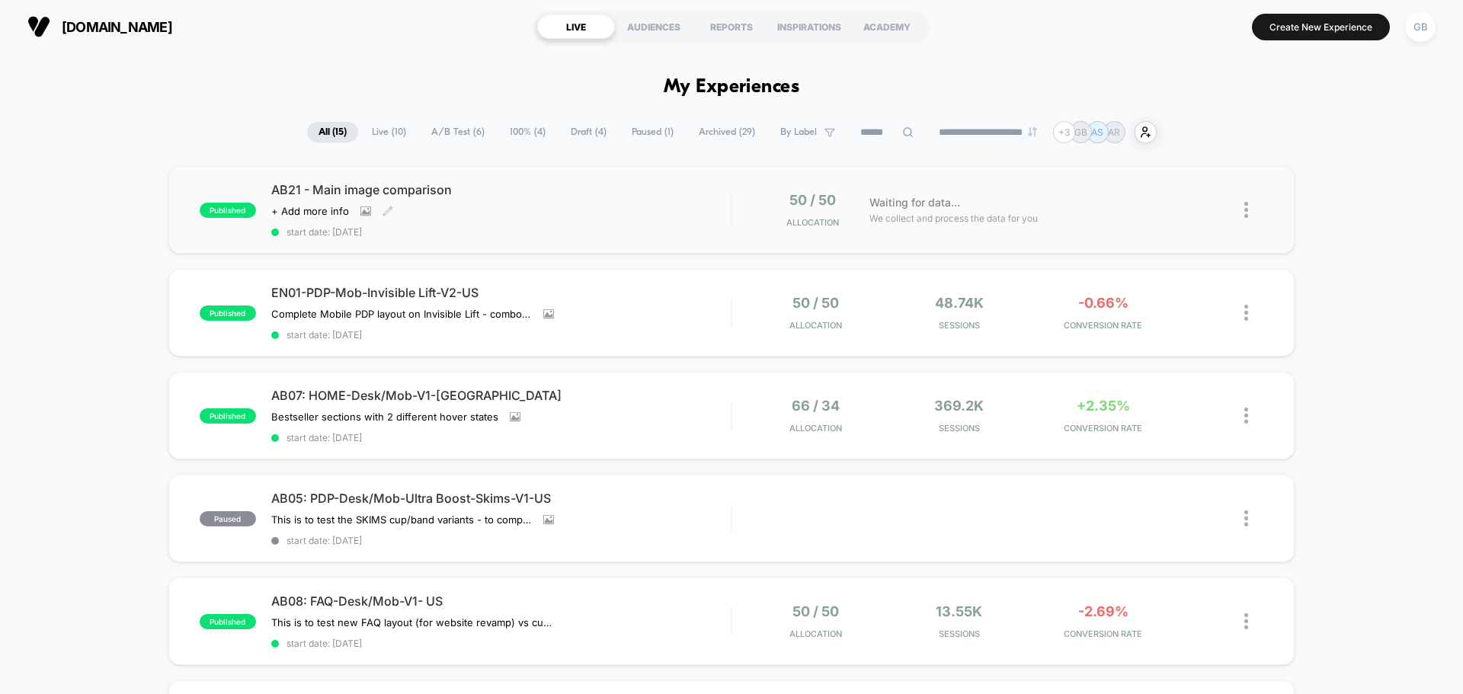
click at [697, 207] on div "AB21 - Main image comparison Click to view images Click to edit experience deta…" at bounding box center [501, 210] width 460 height 56
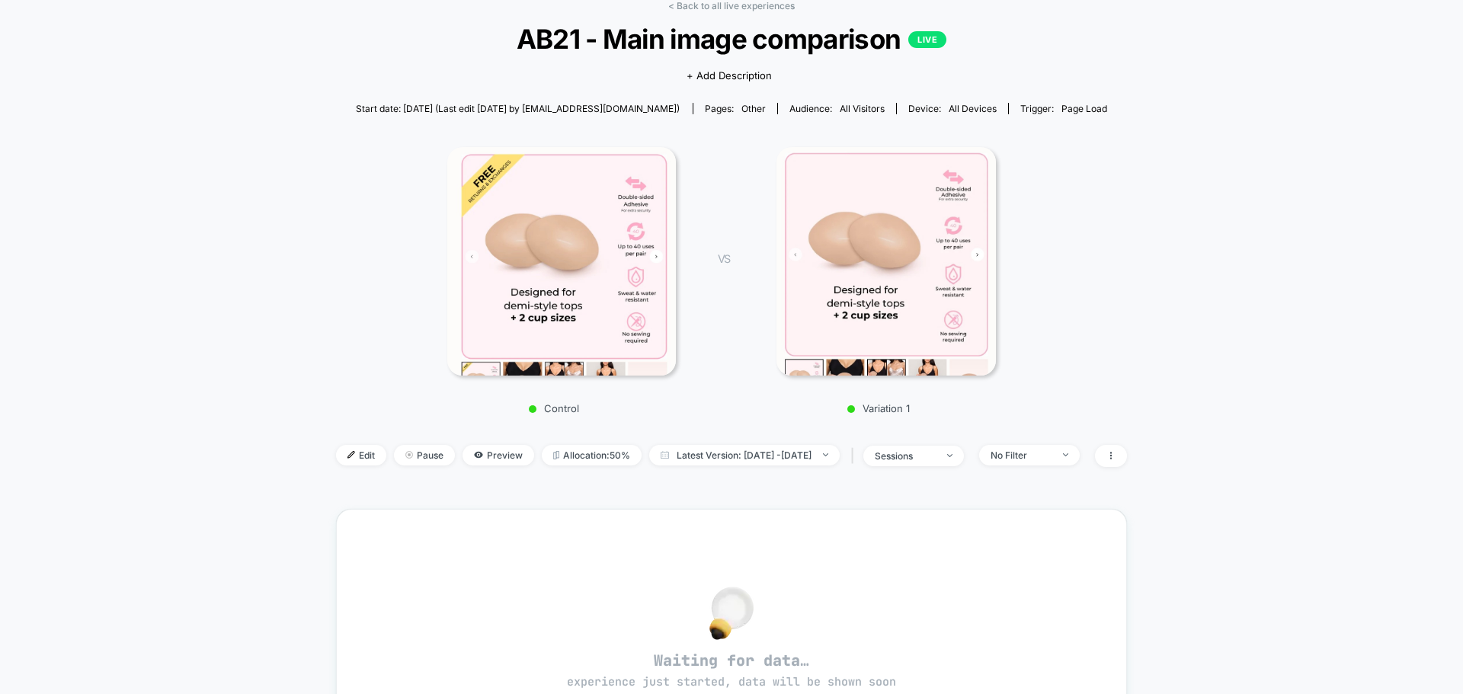
scroll to position [76, 0]
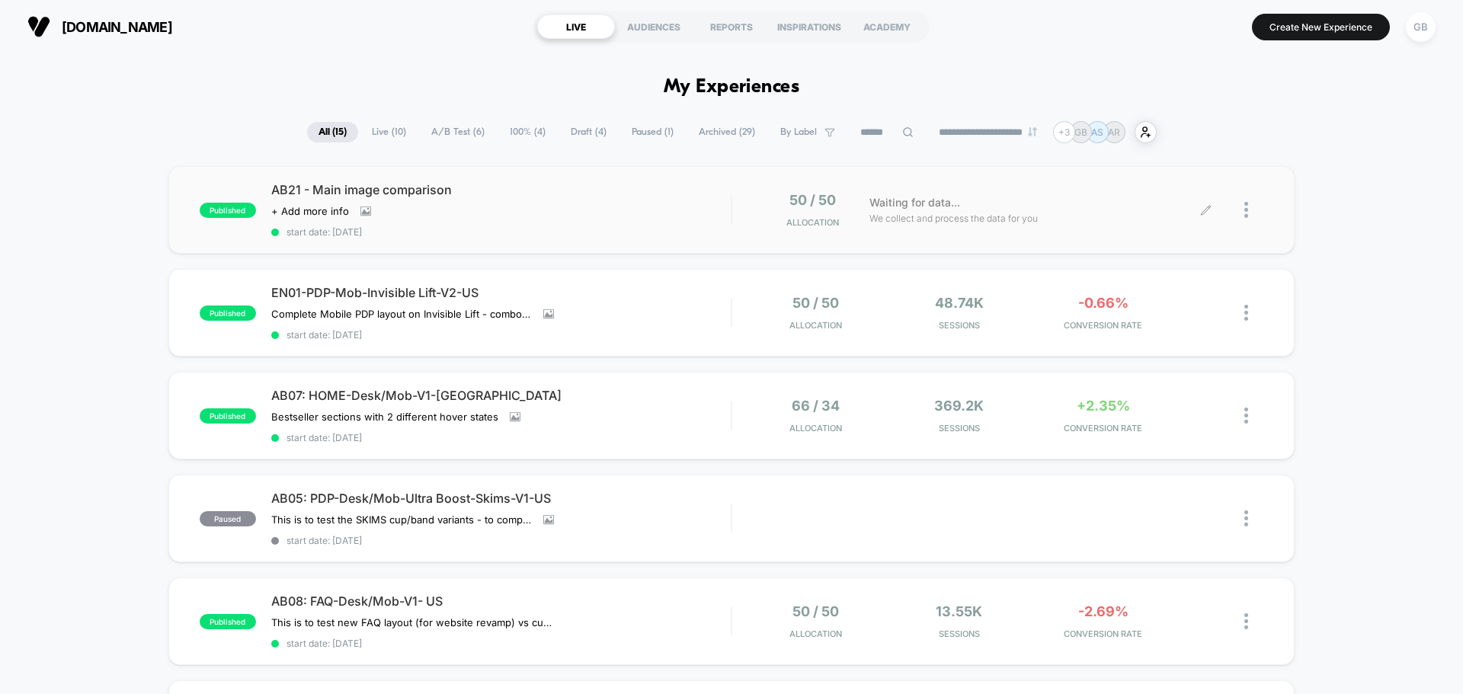
click at [1249, 207] on div at bounding box center [1254, 210] width 19 height 36
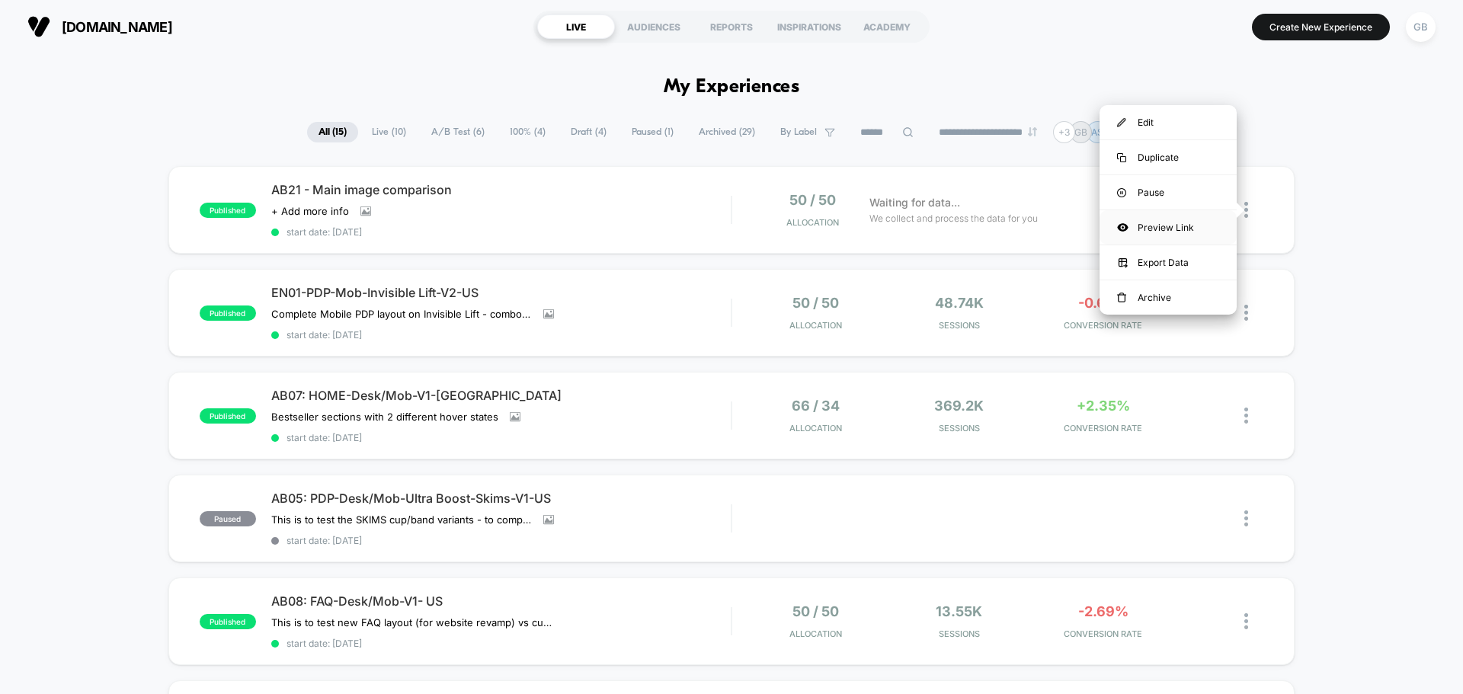
click at [1197, 223] on div "Preview Link" at bounding box center [1168, 227] width 137 height 34
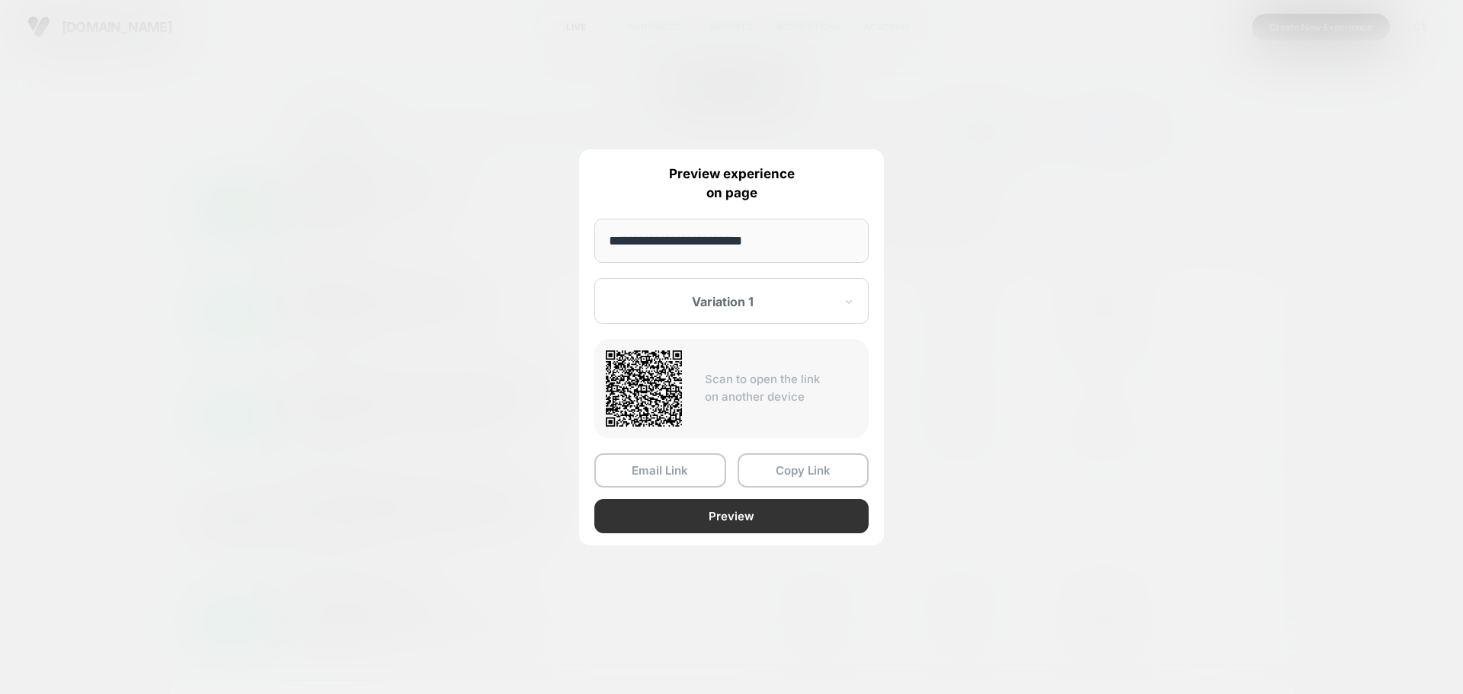
click at [761, 517] on button "Preview" at bounding box center [731, 516] width 274 height 34
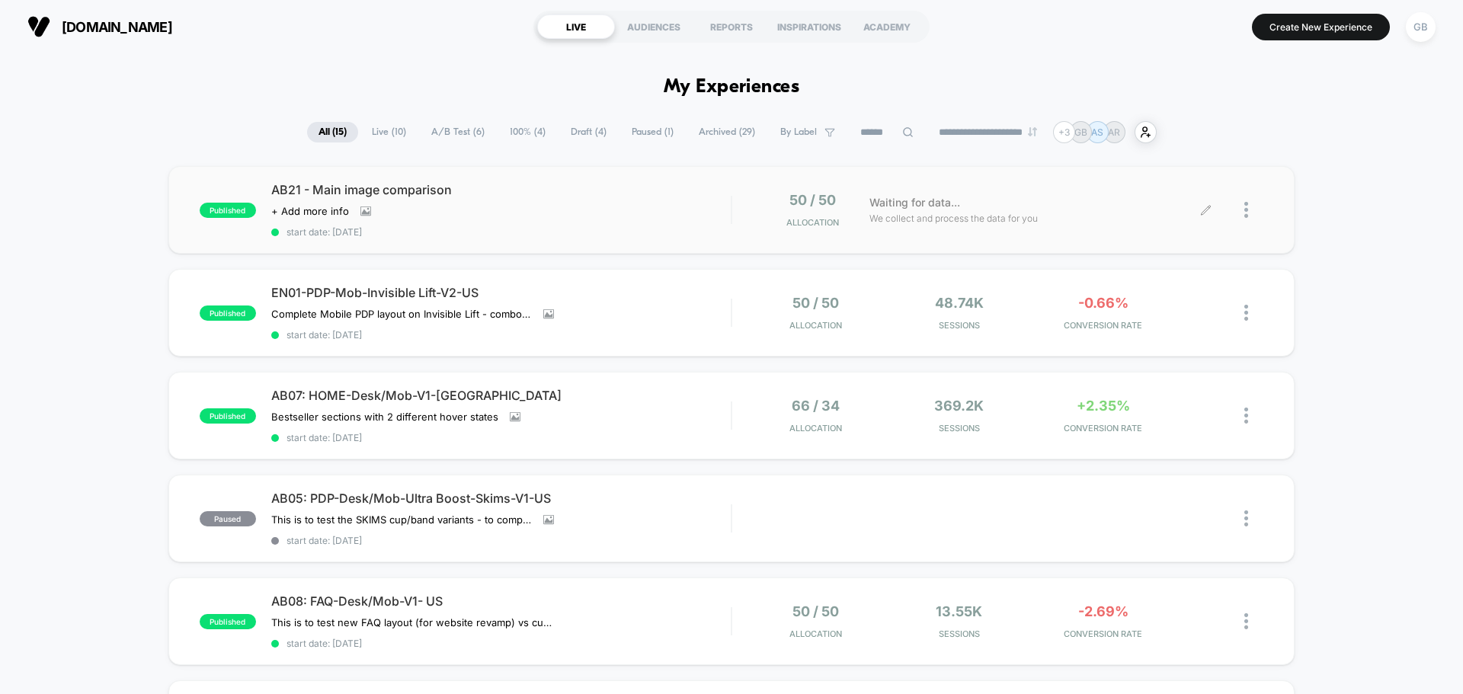
click at [1250, 210] on div at bounding box center [1254, 210] width 19 height 36
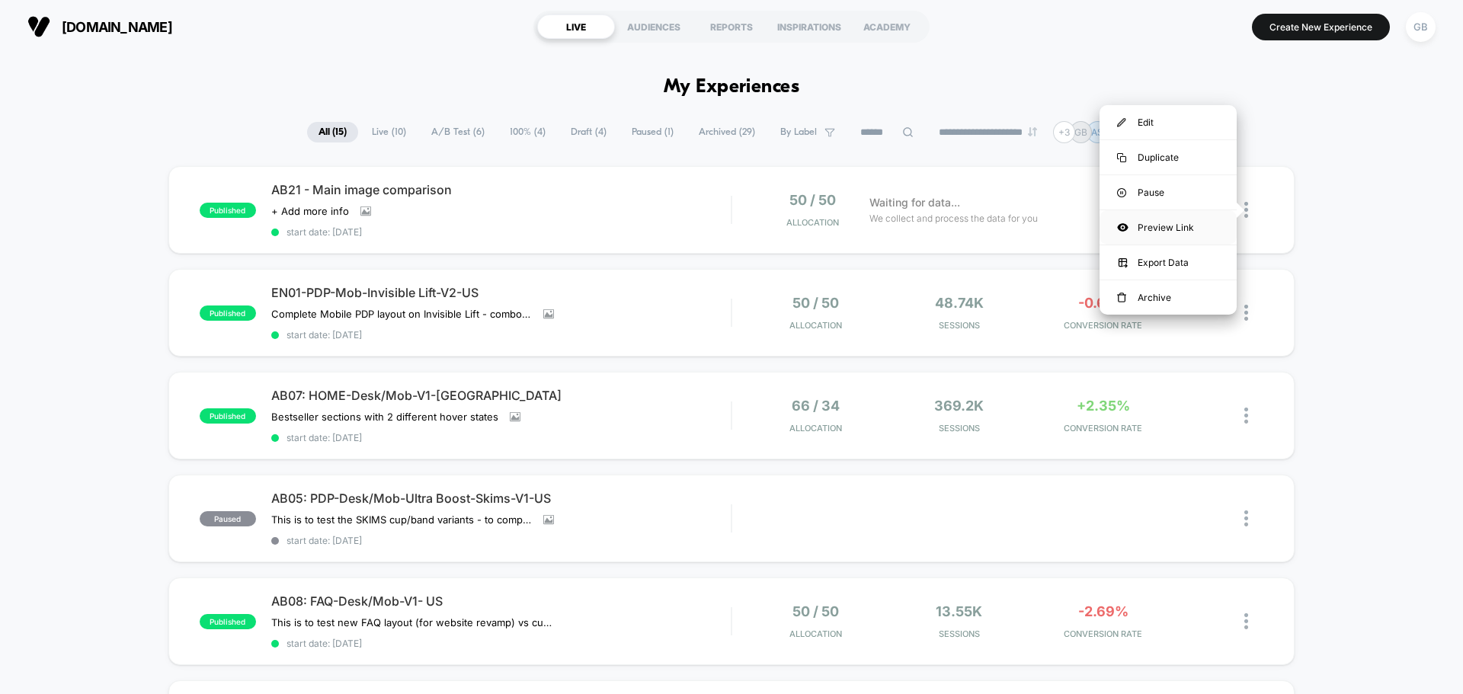
click at [1179, 229] on div "Preview Link" at bounding box center [1168, 227] width 137 height 34
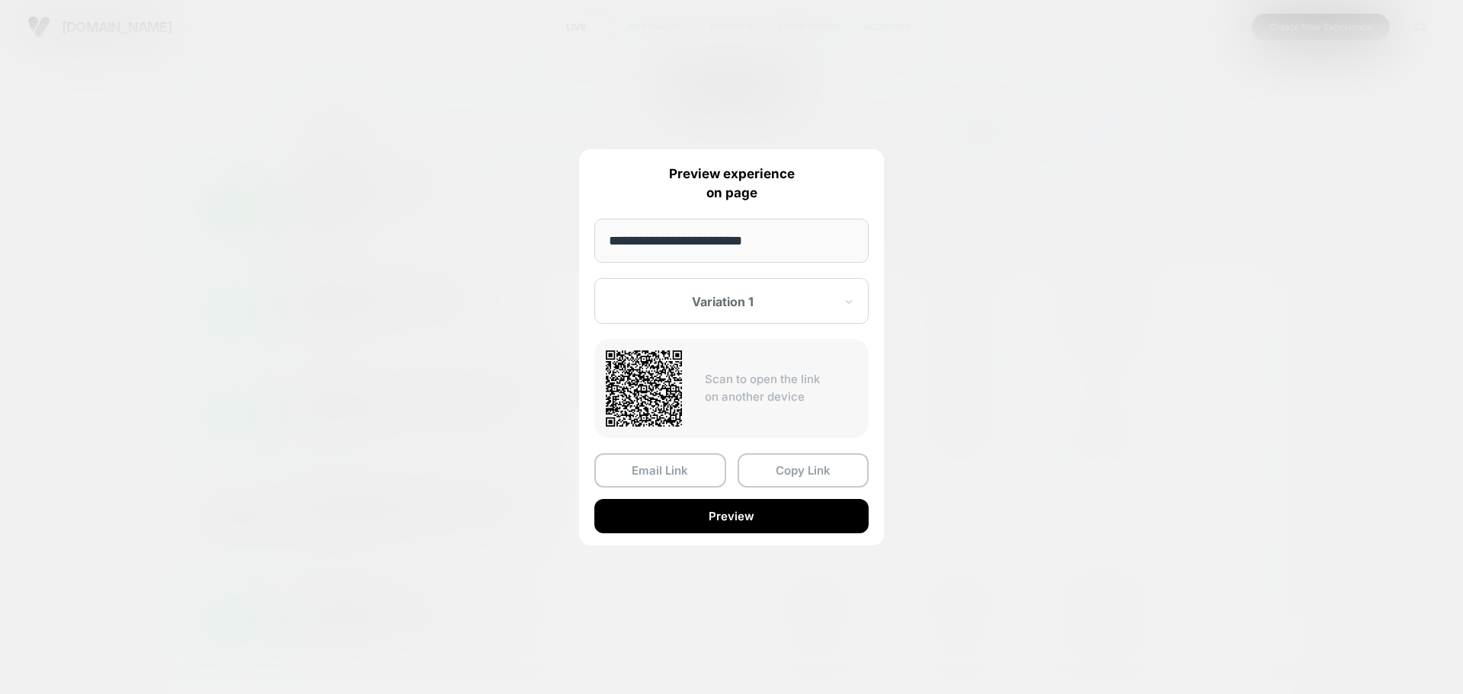
click at [801, 303] on div at bounding box center [722, 301] width 224 height 15
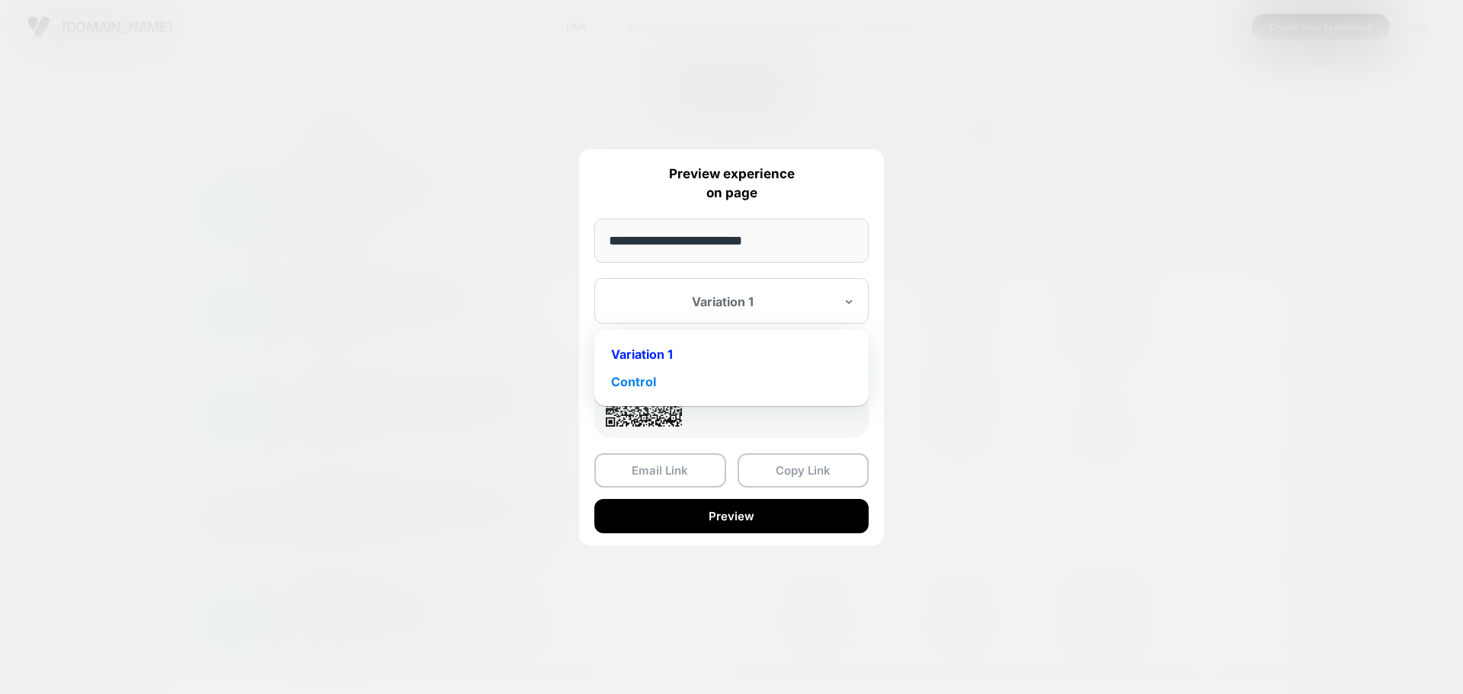
click at [739, 385] on div "Control" at bounding box center [731, 381] width 259 height 27
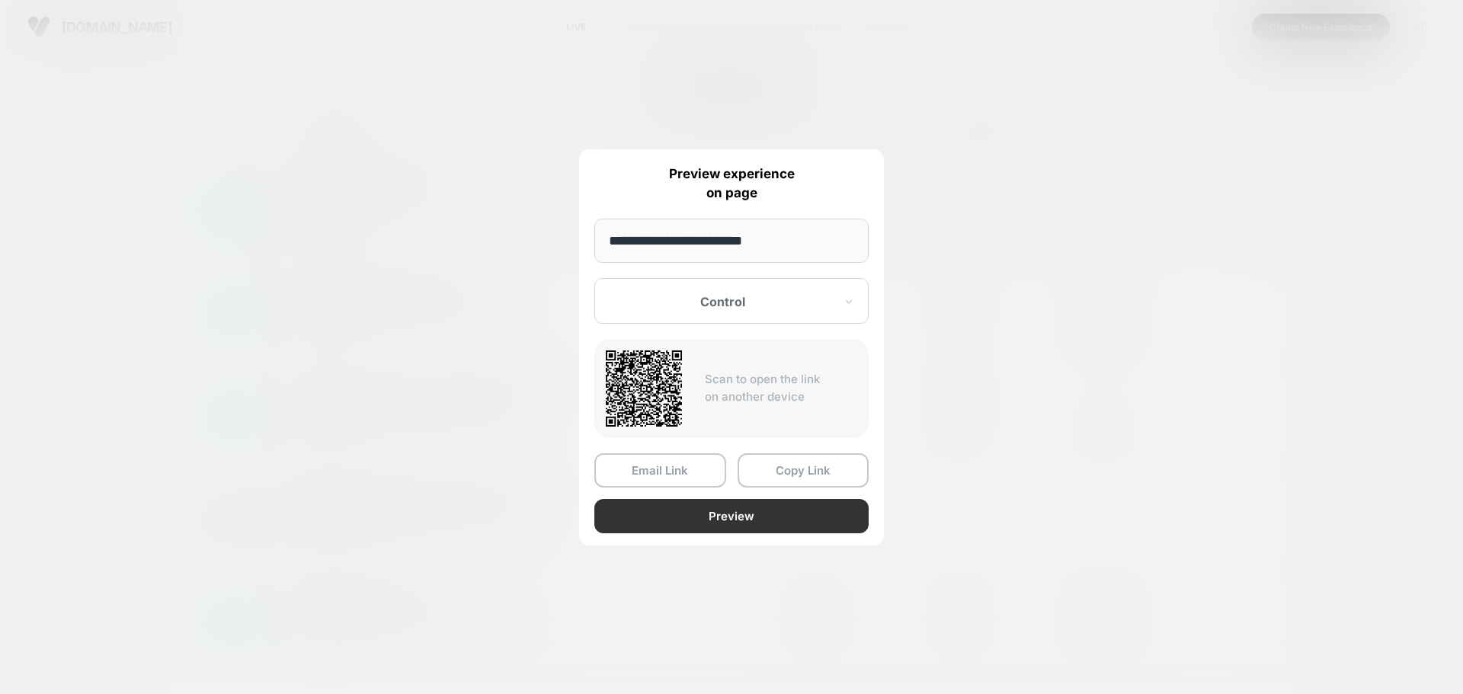
click at [705, 520] on button "Preview" at bounding box center [731, 516] width 274 height 34
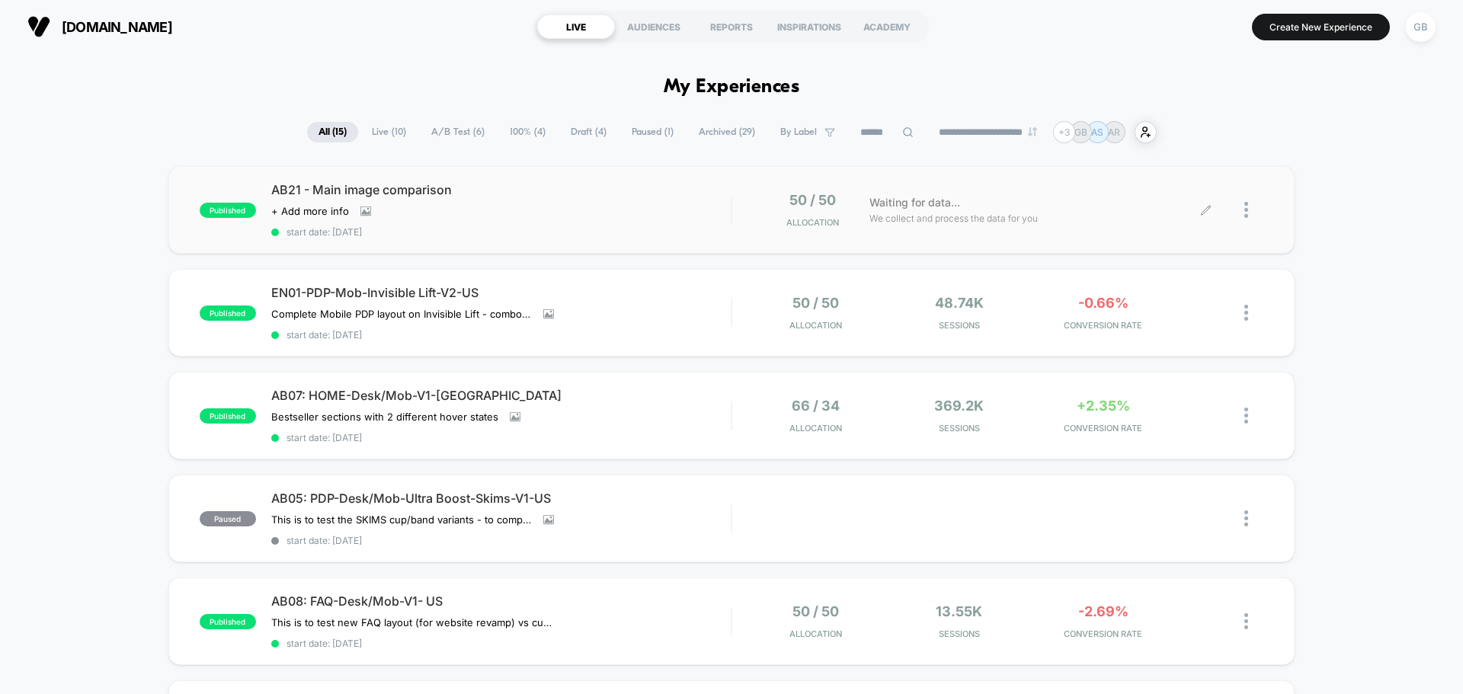
click at [655, 245] on div "published AB21 - Main image comparison Click to view images Click to edit exper…" at bounding box center [731, 210] width 1126 height 88
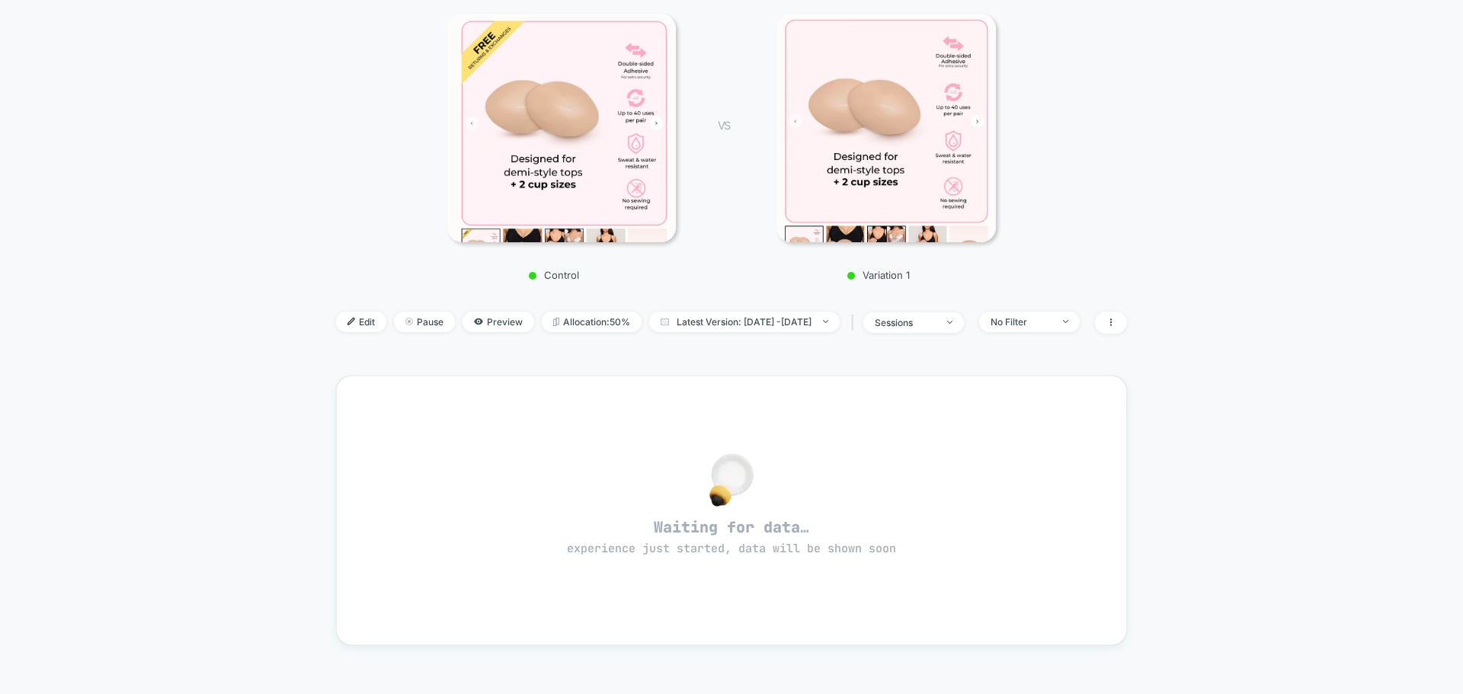
scroll to position [229, 0]
